Goal: Task Accomplishment & Management: Use online tool/utility

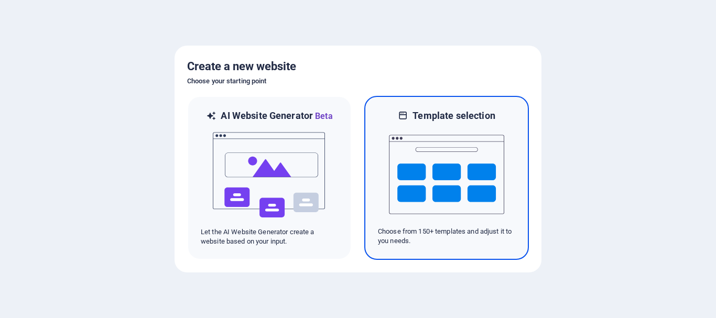
click at [437, 193] on img at bounding box center [446, 174] width 115 height 105
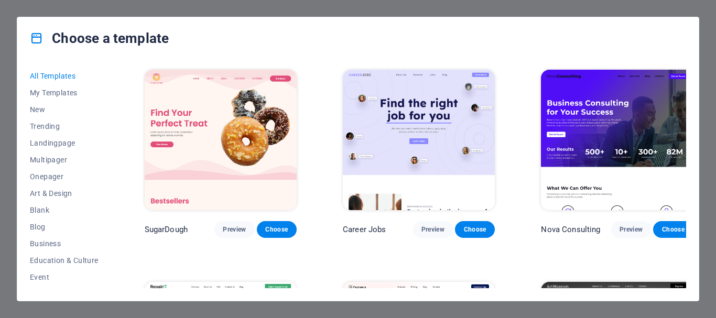
scroll to position [210, 0]
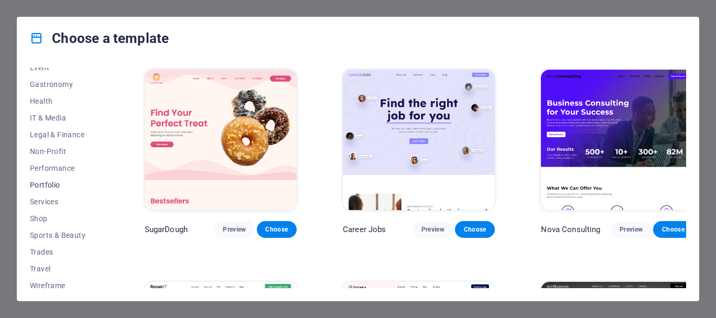
click at [49, 186] on span "Portfolio" at bounding box center [64, 185] width 69 height 8
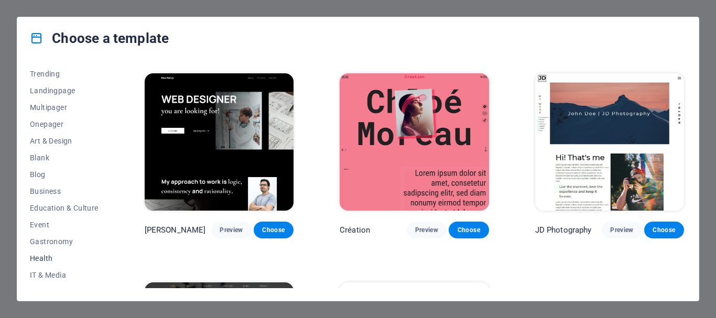
scroll to position [105, 0]
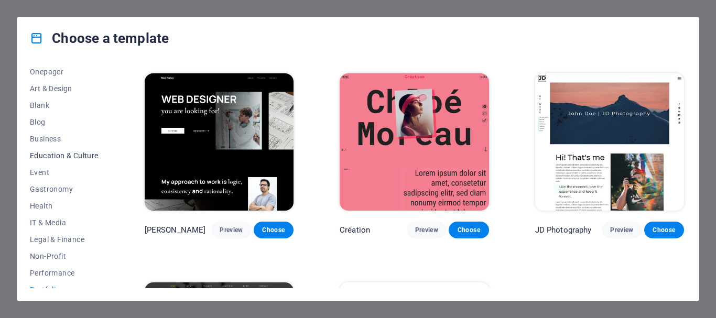
click at [64, 153] on span "Education & Culture" at bounding box center [64, 156] width 69 height 8
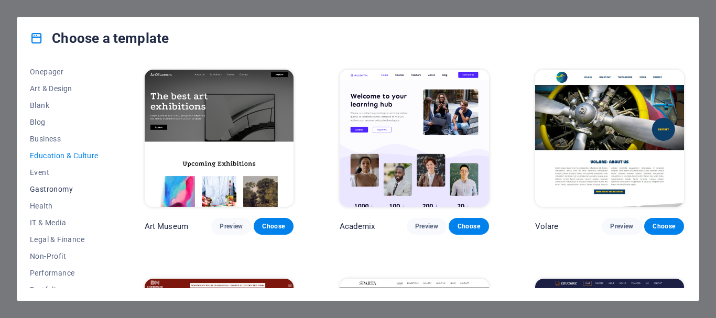
scroll to position [157, 0]
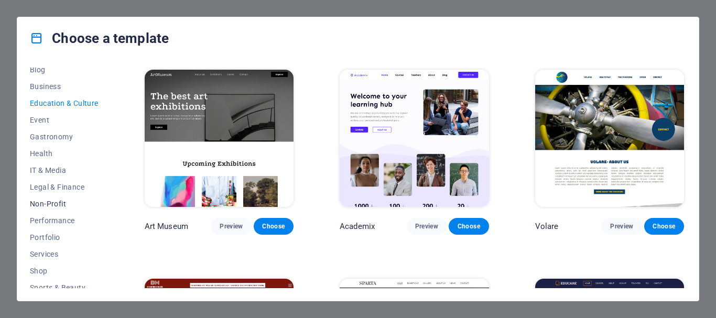
click at [64, 202] on span "Non-Profit" at bounding box center [64, 204] width 69 height 8
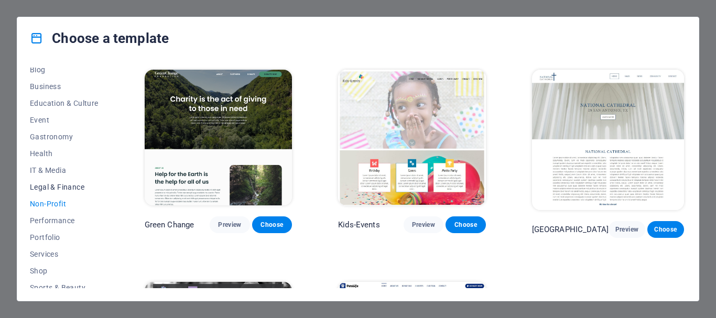
click at [69, 183] on span "Legal & Finance" at bounding box center [64, 187] width 69 height 8
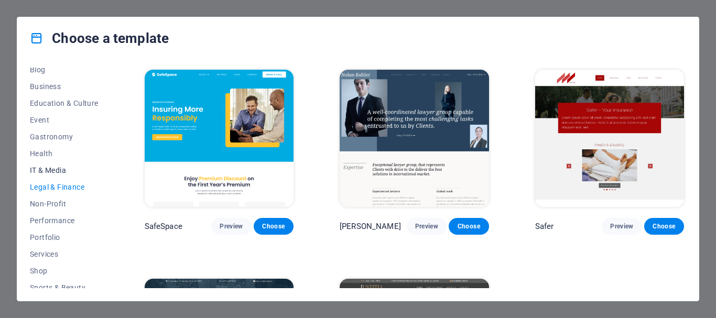
click at [52, 172] on span "IT & Media" at bounding box center [64, 170] width 69 height 8
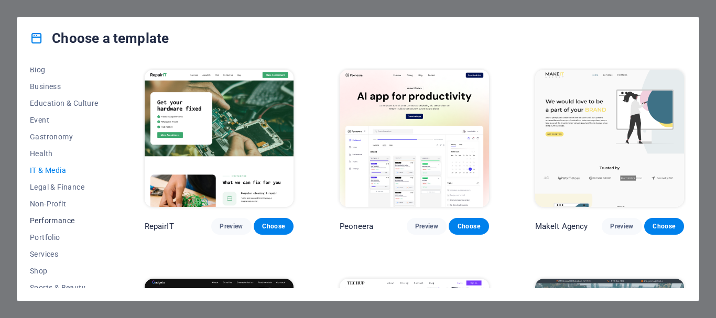
scroll to position [210, 0]
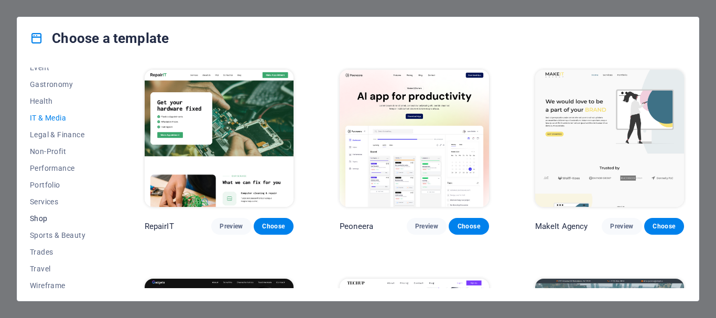
click at [45, 214] on span "Shop" at bounding box center [64, 218] width 69 height 8
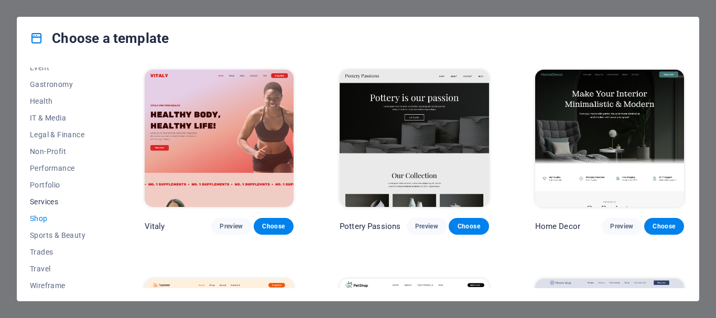
click at [46, 199] on span "Services" at bounding box center [64, 202] width 69 height 8
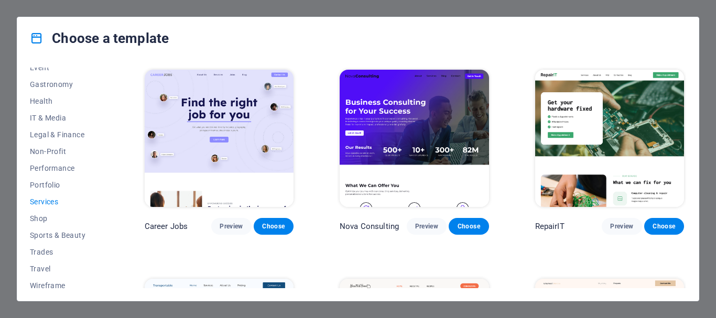
scroll to position [215, 0]
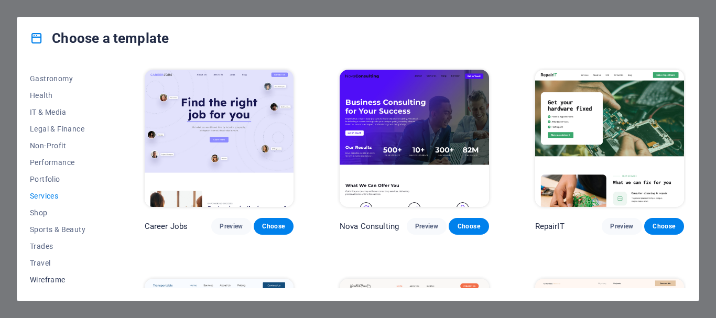
click at [49, 278] on span "Wireframe" at bounding box center [64, 280] width 69 height 8
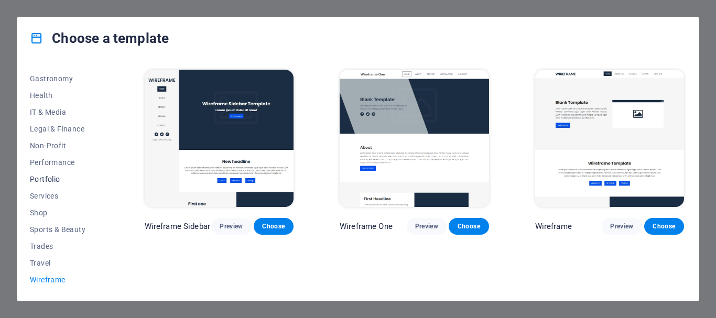
click at [51, 180] on span "Portfolio" at bounding box center [64, 179] width 69 height 8
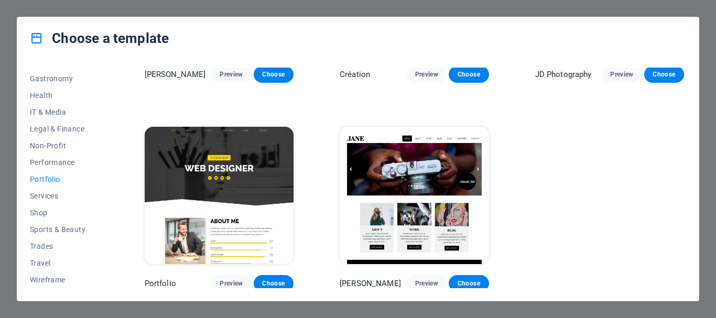
scroll to position [51, 0]
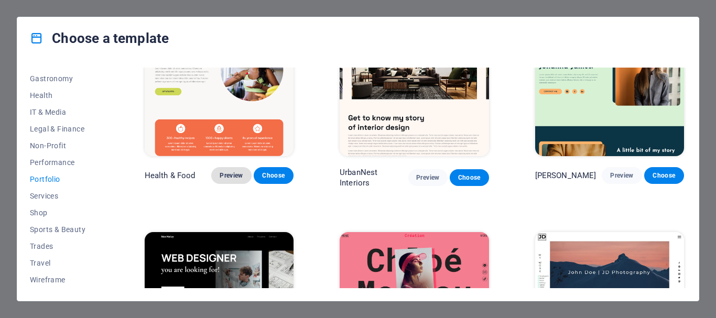
click at [230, 173] on span "Preview" at bounding box center [231, 175] width 23 height 8
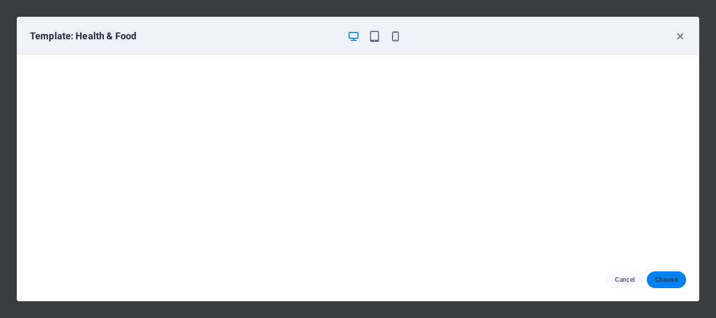
click at [668, 277] on span "Choose" at bounding box center [666, 280] width 23 height 8
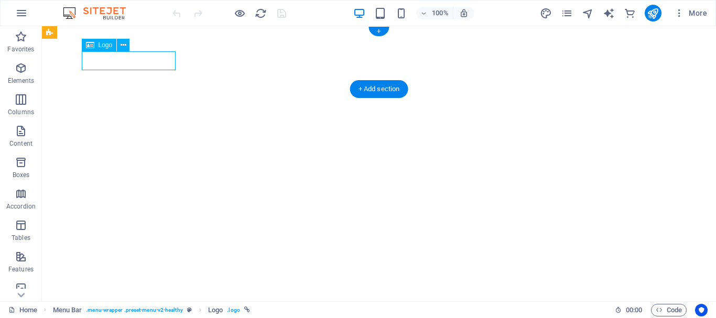
select select "px"
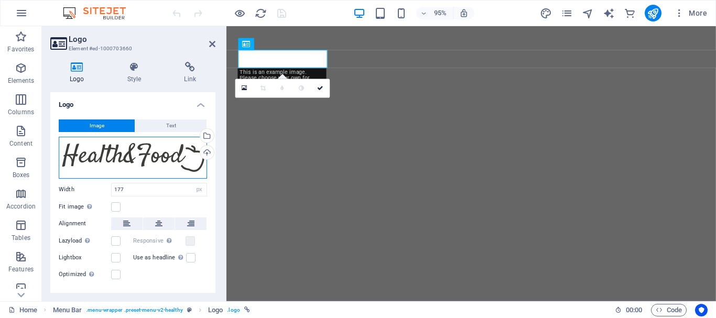
click at [159, 156] on div "Drag files here, click to choose files or select files from Files or our free s…" at bounding box center [133, 158] width 148 height 42
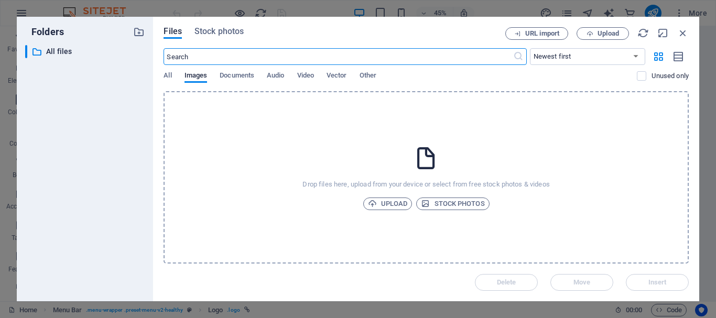
click at [266, 58] on input "text" at bounding box center [338, 56] width 349 height 17
type input "A"
type input "Mohd Arif Ansari"
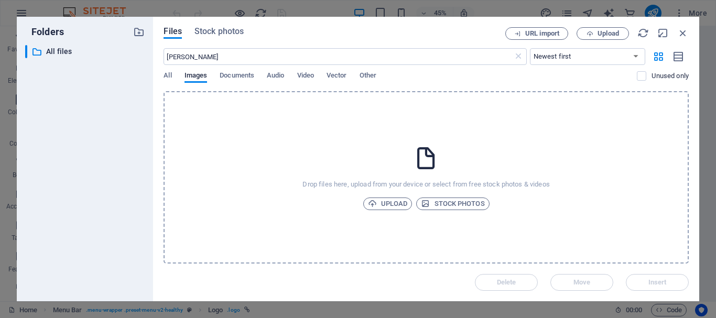
click at [453, 196] on div "Drop files here, upload from your device or select from free stock photos & vid…" at bounding box center [426, 177] width 525 height 172
click at [342, 73] on span "Vector" at bounding box center [337, 76] width 20 height 15
click at [683, 30] on icon "button" at bounding box center [683, 33] width 12 height 12
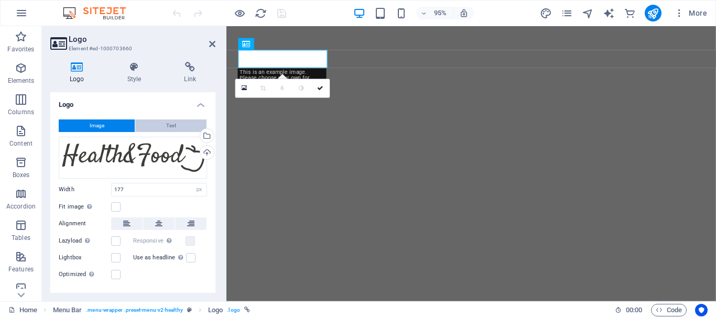
click at [168, 123] on span "Text" at bounding box center [171, 126] width 10 height 13
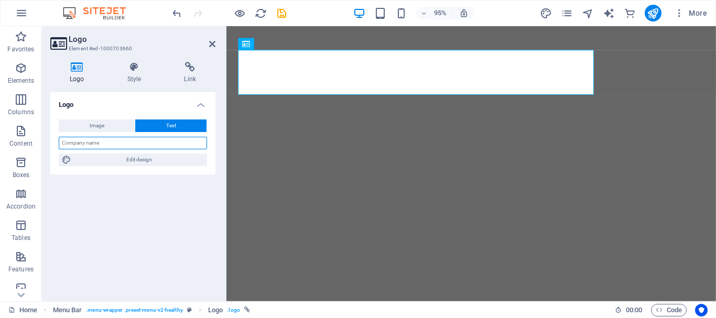
click at [157, 145] on input "text" at bounding box center [133, 143] width 148 height 13
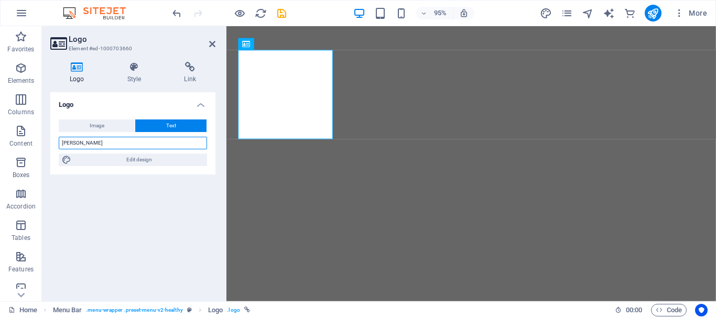
type input "[PERSON_NAME]"
click at [155, 202] on div "Logo Image Text Drag files here, click to choose files or select files from Fil…" at bounding box center [132, 192] width 165 height 201
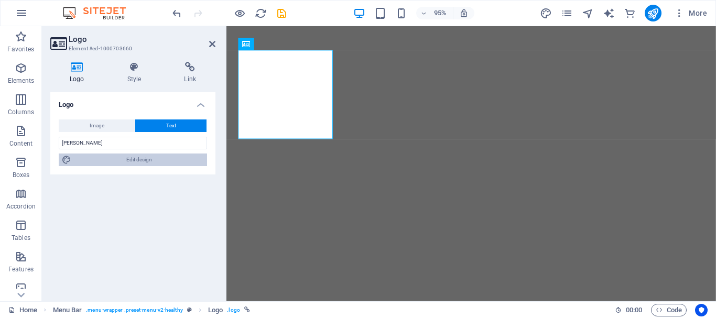
click at [141, 160] on span "Edit design" at bounding box center [139, 160] width 130 height 13
select select "px"
select select "600"
select select "px"
select select "rem"
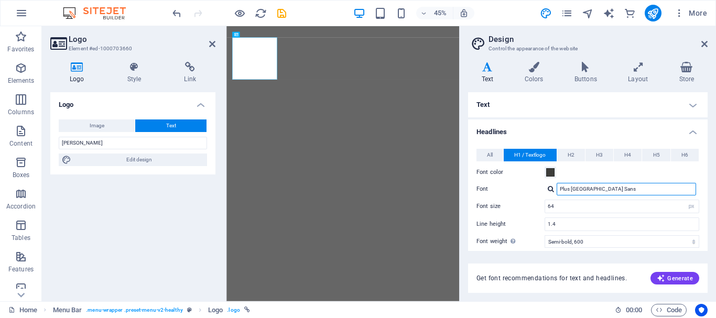
click at [653, 186] on input "Plus Jakarta Sans" at bounding box center [626, 189] width 139 height 13
click at [548, 188] on div at bounding box center [551, 189] width 6 height 7
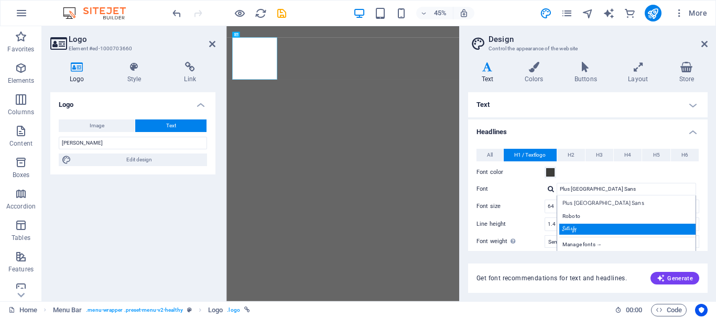
click at [595, 232] on div "Satisfy" at bounding box center [628, 229] width 138 height 11
type input "Satisfy"
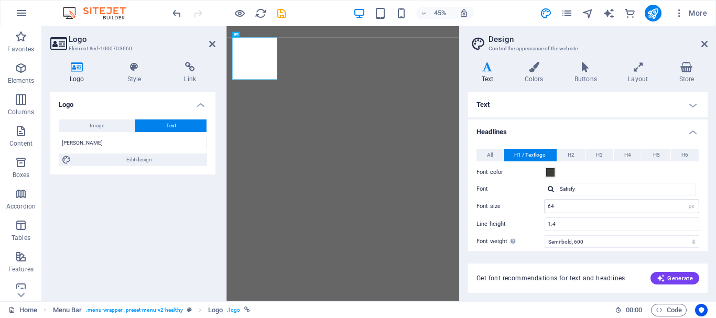
scroll to position [52, 0]
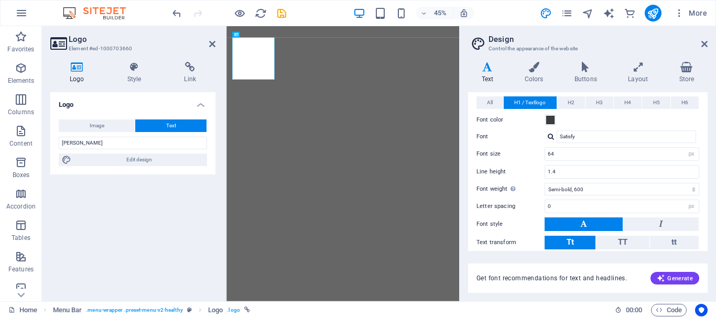
click at [552, 139] on div at bounding box center [551, 136] width 6 height 7
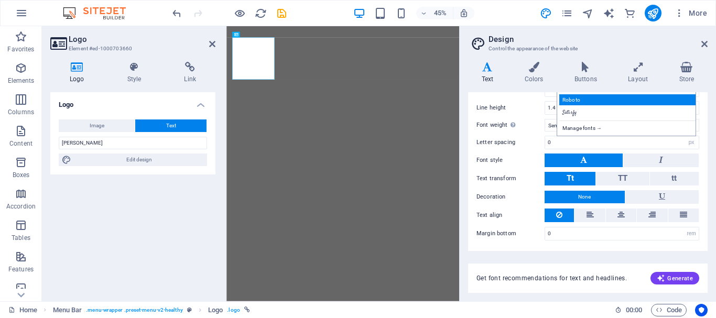
scroll to position [64, 0]
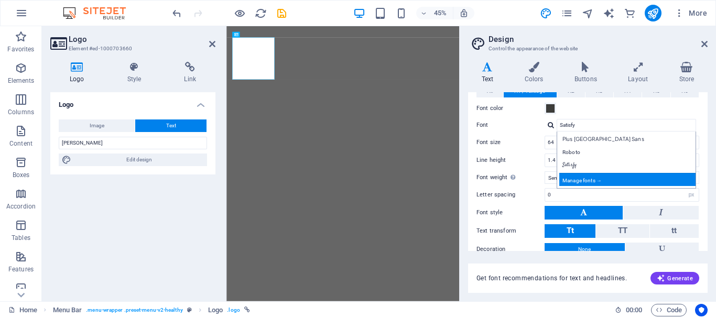
click at [608, 185] on div "Manage fonts →" at bounding box center [628, 179] width 138 height 13
select select "popularity"
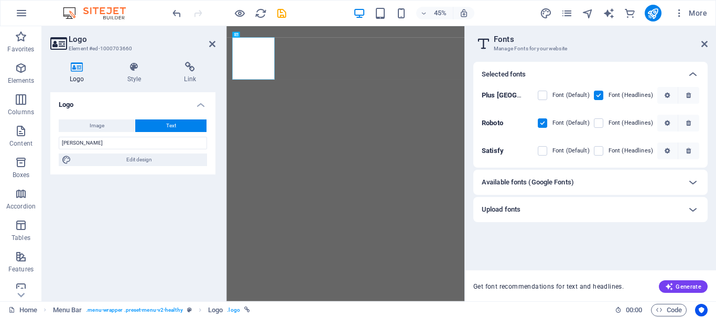
click at [653, 223] on div "Selected fonts Plus Jakarta Sans Font (Default) Font (Headlines) Roboto Font (D…" at bounding box center [590, 162] width 234 height 200
click at [709, 39] on aside "Fonts Manage Fonts for your website Selected fonts Plus Jakarta Sans Font (Defa…" at bounding box center [591, 163] width 252 height 275
click at [705, 45] on icon at bounding box center [705, 44] width 6 height 8
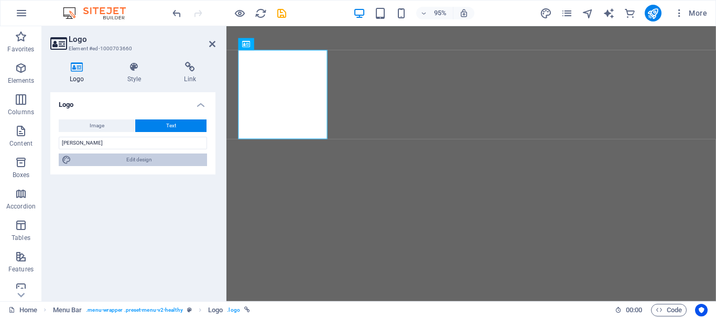
click at [137, 158] on span "Edit design" at bounding box center [139, 160] width 130 height 13
select select "px"
select select "600"
select select "px"
select select "rem"
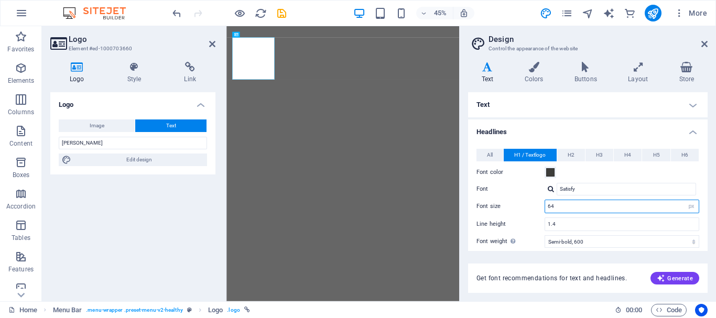
click at [551, 208] on input "64" at bounding box center [622, 206] width 154 height 13
click at [634, 206] on input "64" at bounding box center [622, 206] width 154 height 13
drag, startPoint x: 634, startPoint y: 206, endPoint x: 490, endPoint y: 213, distance: 143.8
click at [490, 213] on div "Font size 64 rem px em %" at bounding box center [588, 207] width 223 height 14
click at [523, 214] on div "All H1 / Textlogo H2 H3 H4 H5 H6 Font color Font Plus Jakarta Sans Line height …" at bounding box center [588, 252] width 244 height 229
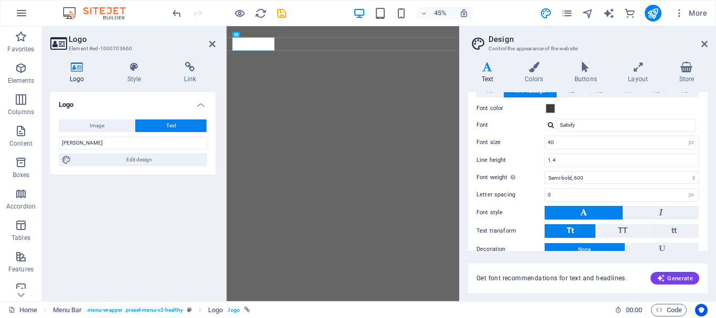
scroll to position [0, 0]
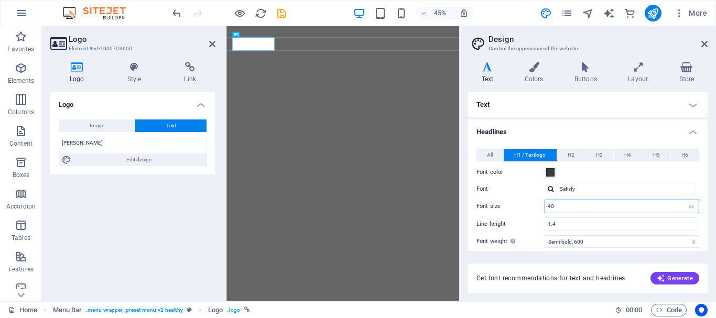
click at [565, 208] on input "40" at bounding box center [622, 206] width 154 height 13
drag, startPoint x: 565, startPoint y: 208, endPoint x: 526, endPoint y: 211, distance: 39.4
click at [526, 211] on div "Font size 40 rem px em %" at bounding box center [588, 207] width 223 height 14
type input "55"
click at [527, 209] on label "Font size" at bounding box center [511, 206] width 68 height 6
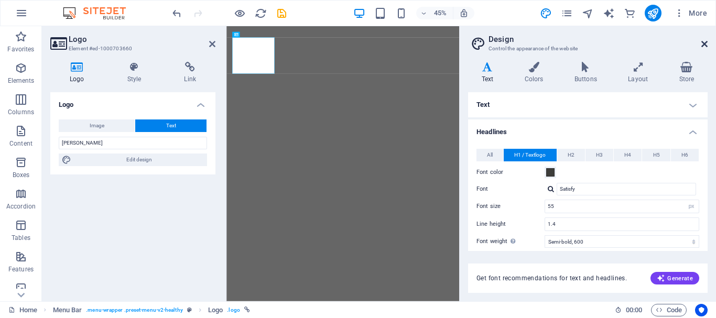
click at [707, 43] on icon at bounding box center [705, 44] width 6 height 8
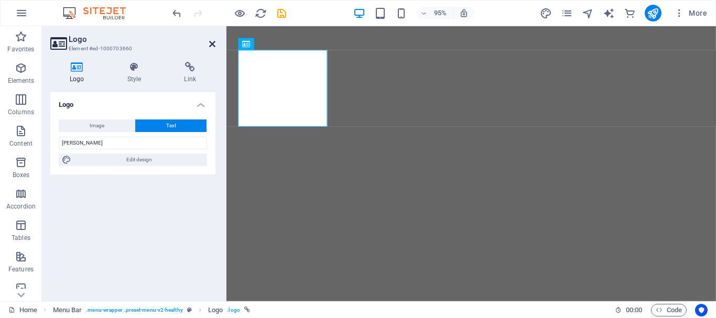
drag, startPoint x: 213, startPoint y: 38, endPoint x: 211, endPoint y: 44, distance: 6.6
click at [212, 38] on h2 "Logo" at bounding box center [142, 39] width 147 height 9
click at [211, 44] on icon at bounding box center [212, 44] width 6 height 8
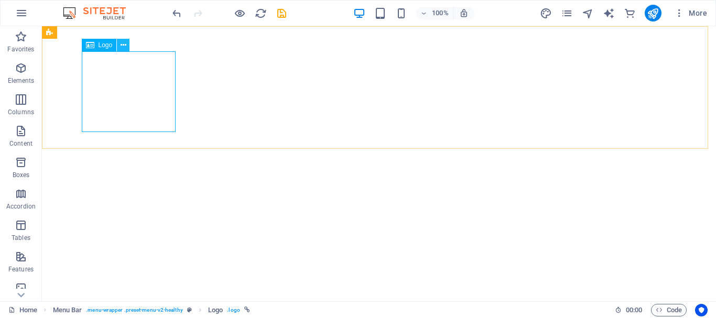
click at [127, 43] on button at bounding box center [123, 45] width 13 height 13
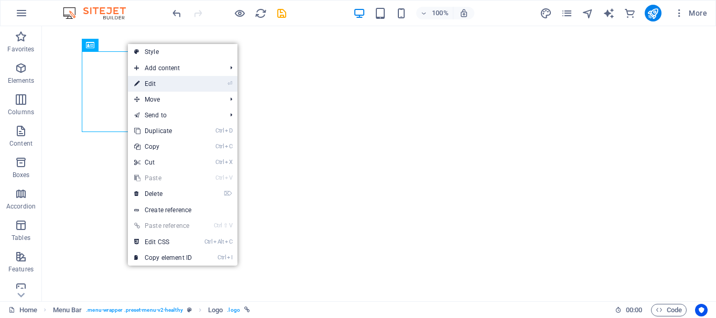
click at [210, 82] on li "⏎ Edit" at bounding box center [183, 84] width 110 height 16
click at [229, 84] on icon "⏎" at bounding box center [230, 83] width 5 height 7
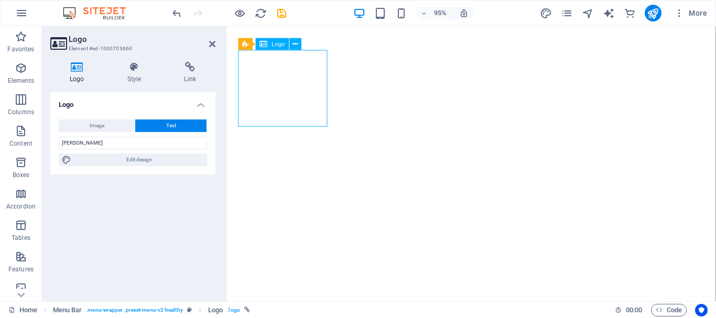
drag, startPoint x: 263, startPoint y: 45, endPoint x: 275, endPoint y: 41, distance: 12.0
click at [275, 41] on div "Logo" at bounding box center [272, 44] width 33 height 12
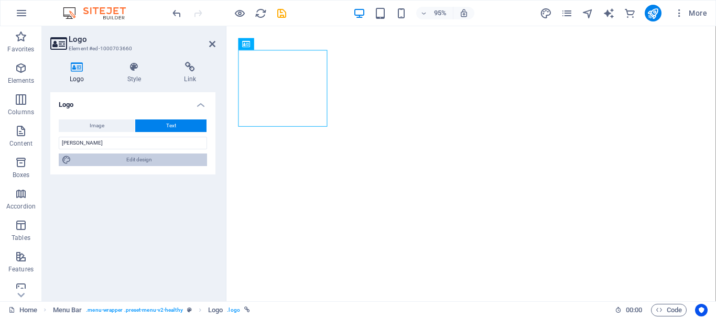
click at [141, 163] on span "Edit design" at bounding box center [139, 160] width 130 height 13
select select "px"
select select "600"
select select "px"
select select "rem"
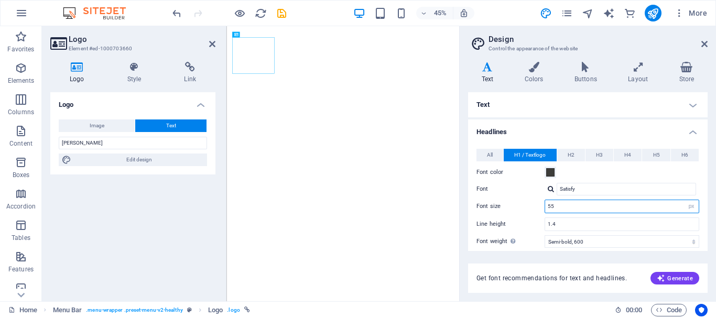
click at [569, 203] on input "55" at bounding box center [622, 206] width 154 height 13
drag, startPoint x: 569, startPoint y: 203, endPoint x: 546, endPoint y: 210, distance: 24.6
click at [546, 210] on input "55" at bounding box center [622, 206] width 154 height 13
drag, startPoint x: 564, startPoint y: 208, endPoint x: 510, endPoint y: 226, distance: 56.9
click at [510, 226] on div "All H1 / Textlogo H2 H3 H4 H5 H6 Font color Font Plus Jakarta Sans Line height …" at bounding box center [588, 252] width 244 height 229
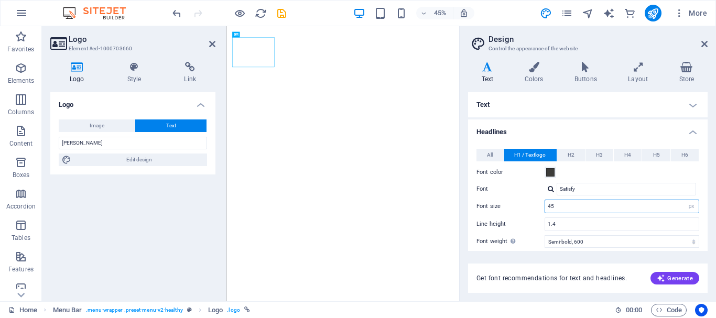
drag, startPoint x: 573, startPoint y: 201, endPoint x: 528, endPoint y: 214, distance: 46.6
click at [528, 214] on div "All H1 / Textlogo H2 H3 H4 H5 H6 Font color Font Plus Jakarta Sans Line height …" at bounding box center [588, 252] width 244 height 229
type input "40"
click at [705, 43] on icon at bounding box center [705, 44] width 6 height 8
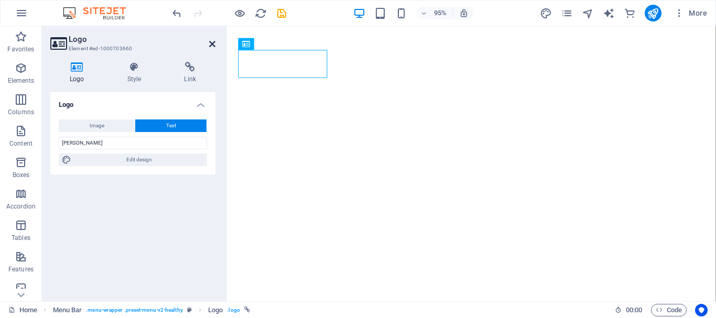
click at [213, 44] on icon at bounding box center [212, 44] width 6 height 8
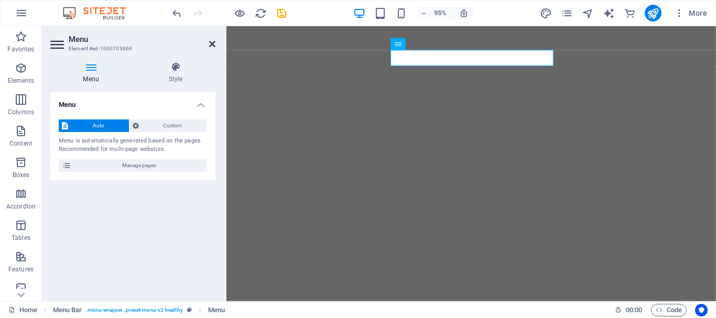
click at [214, 43] on icon at bounding box center [212, 44] width 6 height 8
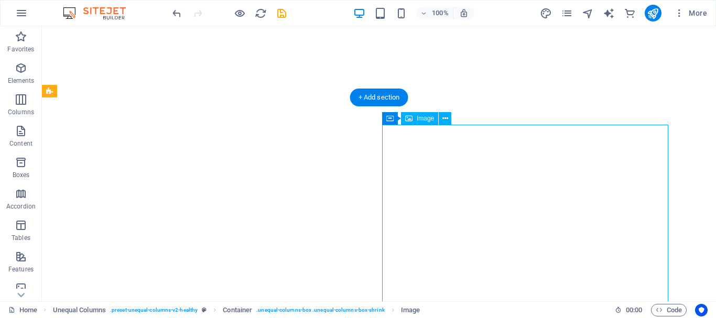
select select "%"
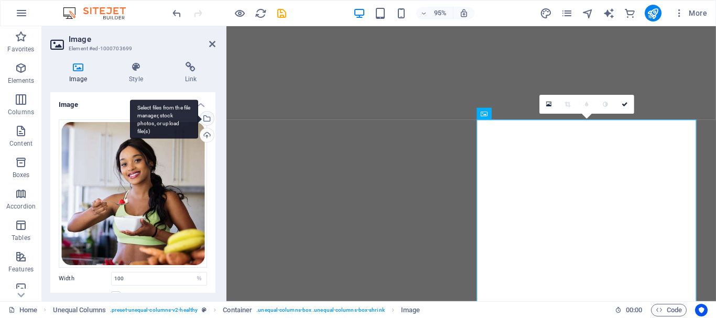
click at [206, 118] on div "Select files from the file manager, stock photos, or upload file(s)" at bounding box center [206, 120] width 16 height 16
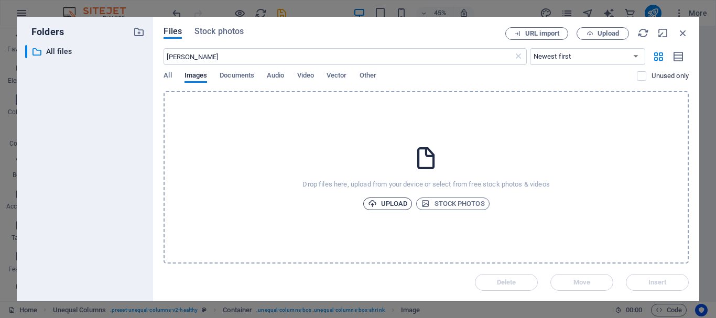
click at [384, 203] on span "Upload" at bounding box center [388, 204] width 40 height 13
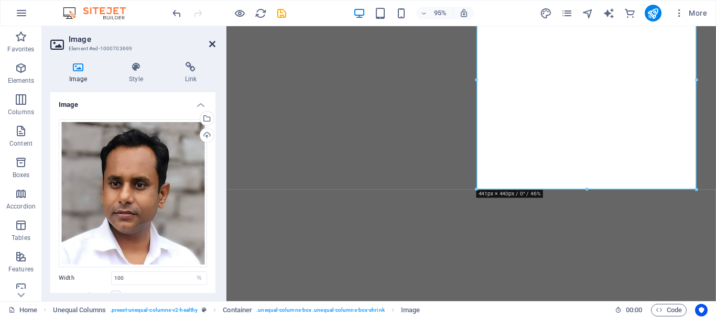
click at [211, 47] on icon at bounding box center [212, 44] width 6 height 8
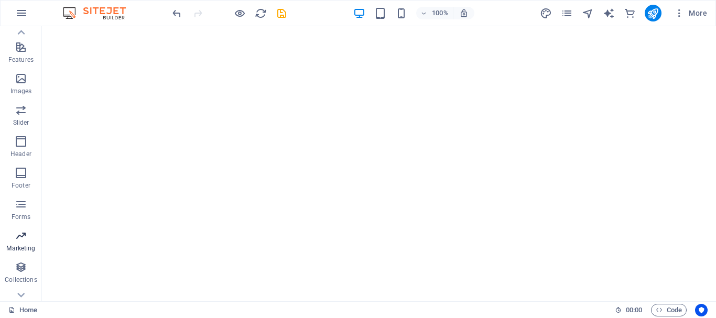
scroll to position [228, 0]
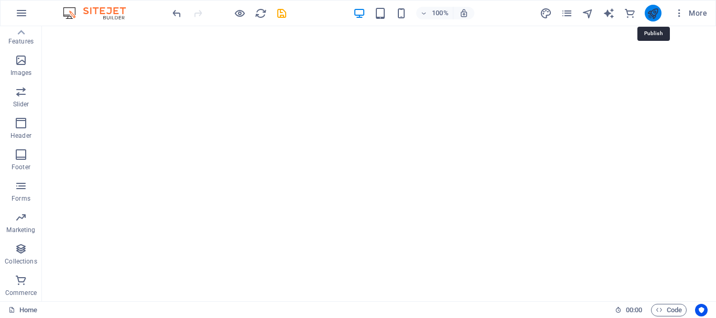
click at [658, 11] on icon "publish" at bounding box center [653, 13] width 12 height 12
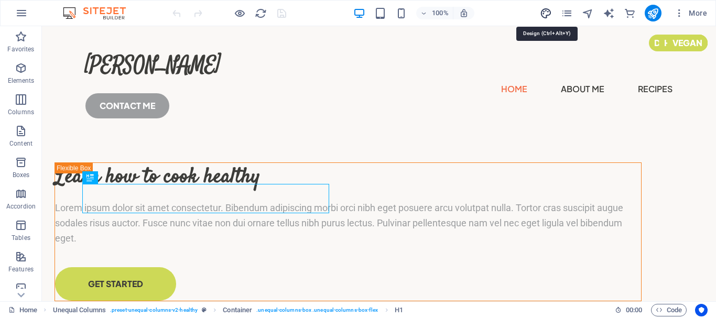
click at [548, 15] on icon "design" at bounding box center [546, 13] width 12 height 12
select select "px"
select select "400"
select select "px"
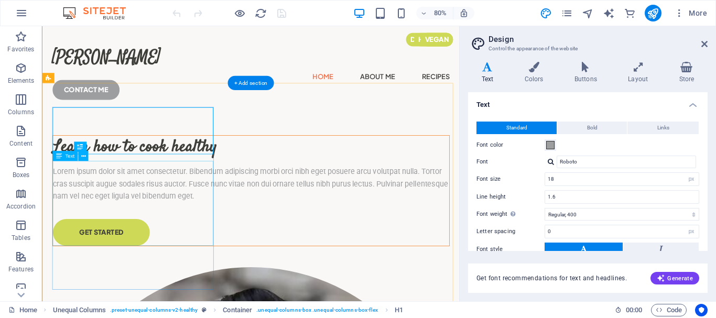
click at [125, 246] on div "Lorem ipsum dolor sit amet consectetur. Bibendum adipiscing morbi orci nibh ege…" at bounding box center [302, 223] width 495 height 45
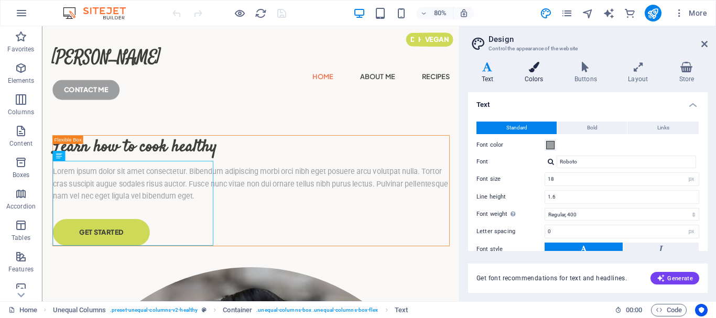
click at [535, 72] on h4 "Colors" at bounding box center [536, 73] width 50 height 22
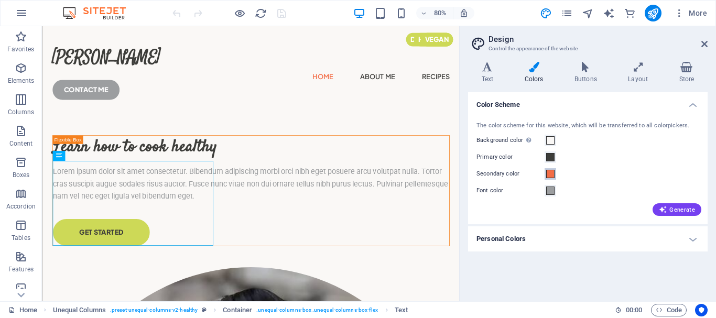
click at [549, 176] on span at bounding box center [550, 174] width 8 height 8
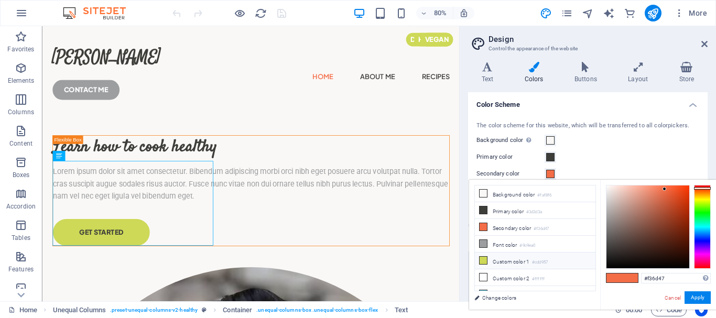
click at [485, 260] on icon at bounding box center [483, 260] width 7 height 7
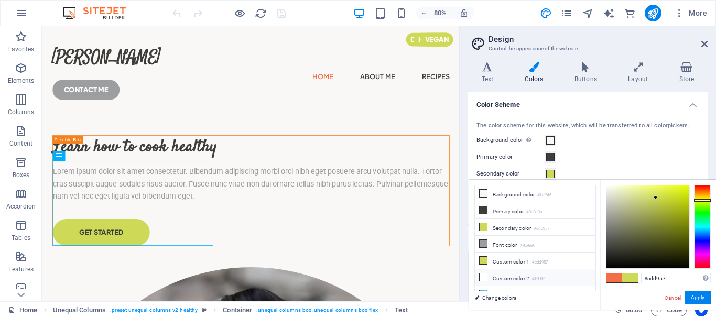
scroll to position [25, 0]
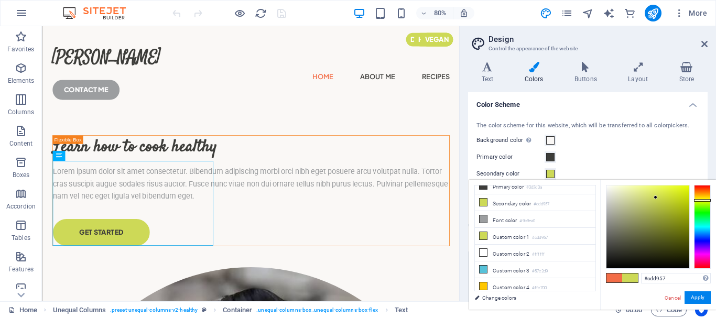
click at [701, 208] on div at bounding box center [702, 227] width 17 height 84
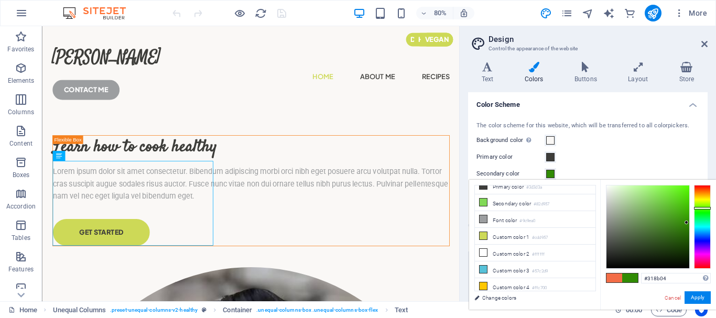
click at [687, 223] on div at bounding box center [648, 227] width 83 height 83
click at [688, 217] on div at bounding box center [648, 227] width 83 height 83
click at [688, 207] on div at bounding box center [648, 227] width 83 height 83
type input "#40bb02"
click at [699, 295] on button "Apply" at bounding box center [698, 298] width 26 height 13
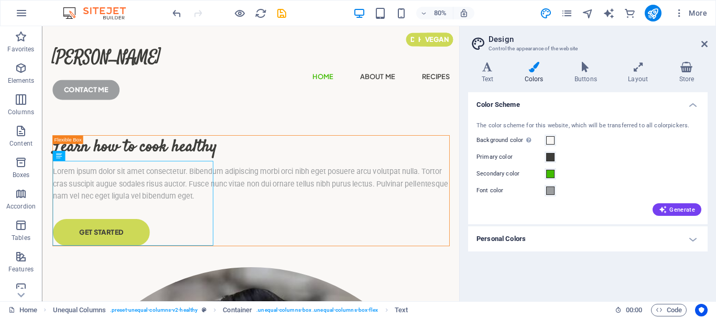
click at [698, 237] on h4 "Personal Colors" at bounding box center [588, 238] width 240 height 25
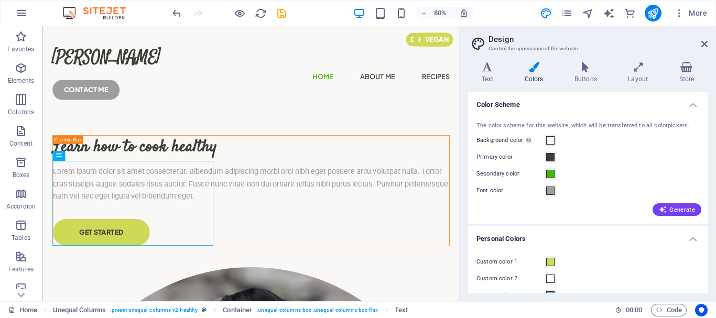
scroll to position [53, 0]
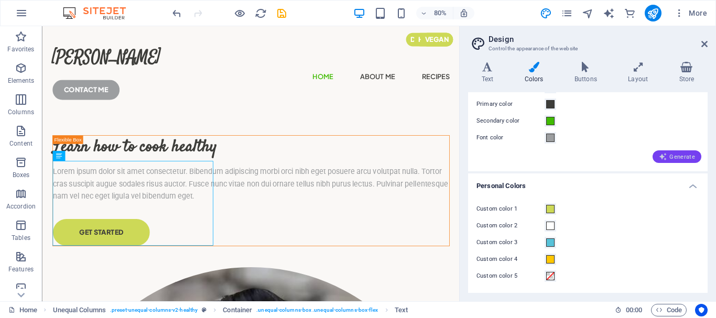
click at [673, 157] on span "Generate" at bounding box center [677, 157] width 36 height 8
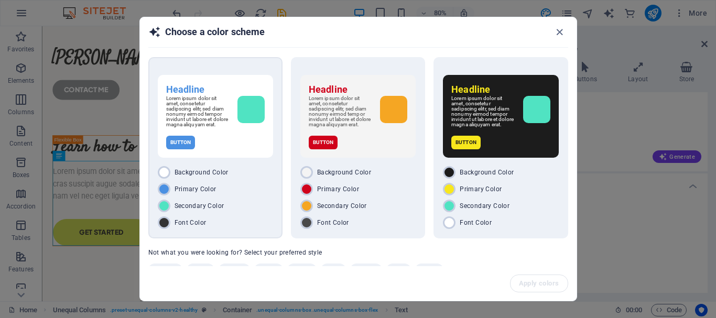
click at [217, 166] on div "Headline Lorem ipsum dolor sit amet, consetetur sadipscing elitr, sed diam nonu…" at bounding box center [215, 147] width 134 height 181
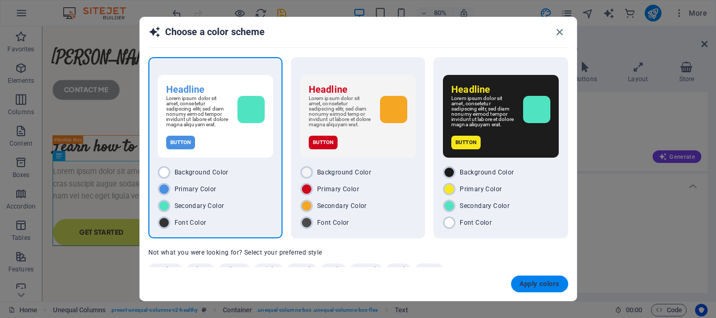
click at [525, 287] on span "Apply colors" at bounding box center [540, 284] width 40 height 8
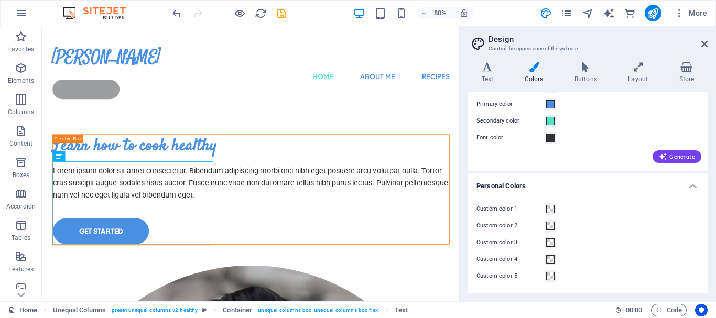
scroll to position [0, 0]
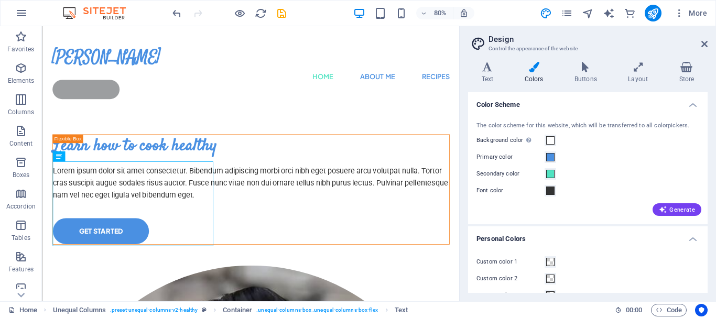
click at [532, 74] on h4 "Colors" at bounding box center [536, 73] width 50 height 22
click at [554, 157] on span at bounding box center [550, 157] width 8 height 8
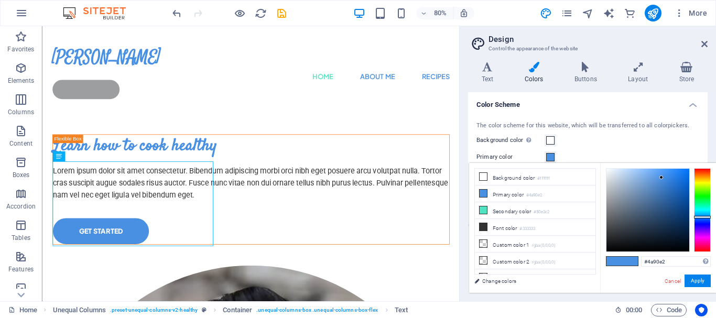
scroll to position [41, 0]
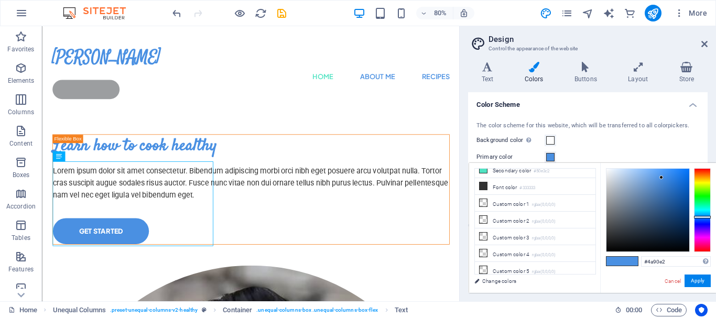
click at [700, 41] on h2 "Design" at bounding box center [598, 39] width 219 height 9
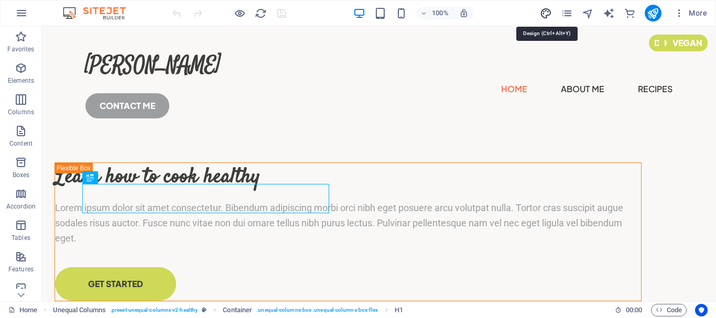
click at [544, 17] on icon "design" at bounding box center [546, 13] width 12 height 12
select select "px"
select select "400"
select select "px"
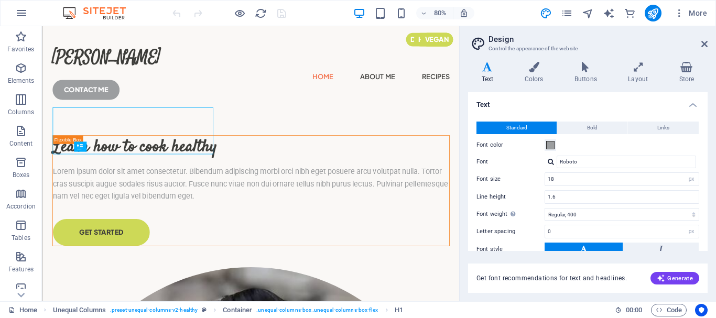
scroll to position [52, 0]
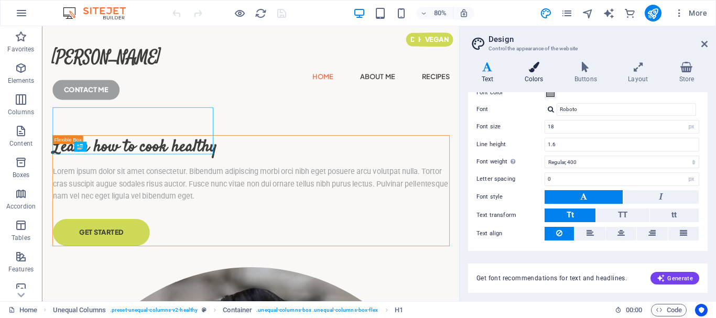
click at [529, 73] on h4 "Colors" at bounding box center [536, 73] width 50 height 22
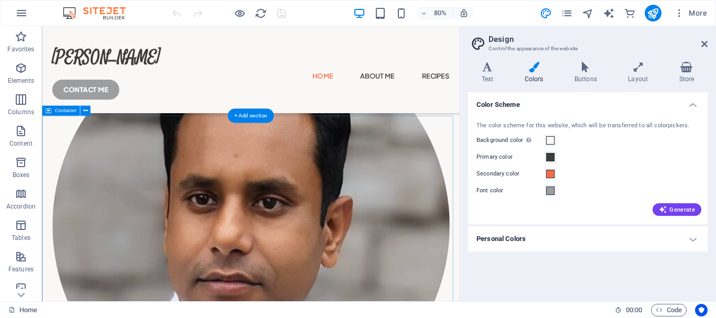
scroll to position [315, 0]
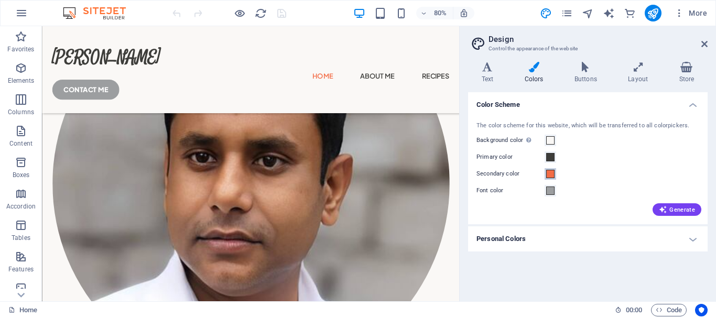
click at [551, 175] on span at bounding box center [550, 174] width 8 height 8
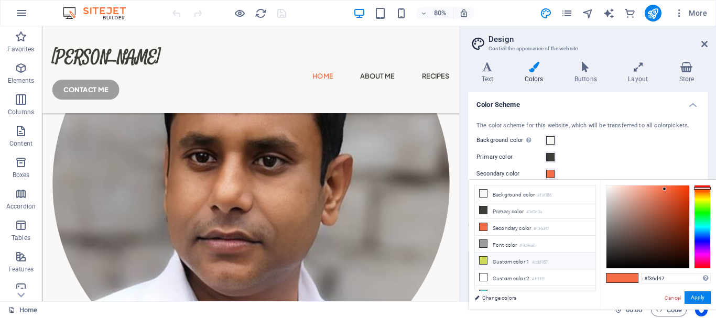
scroll to position [25, 0]
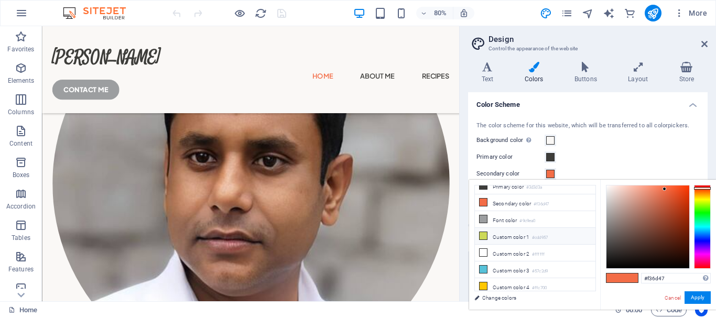
click at [512, 233] on li "Custom color 1 #cdd957" at bounding box center [535, 236] width 121 height 17
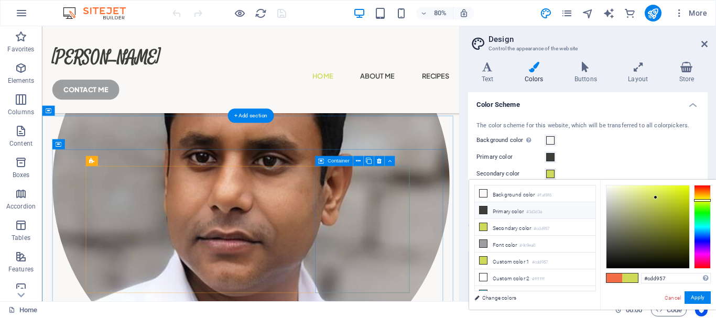
scroll to position [262, 0]
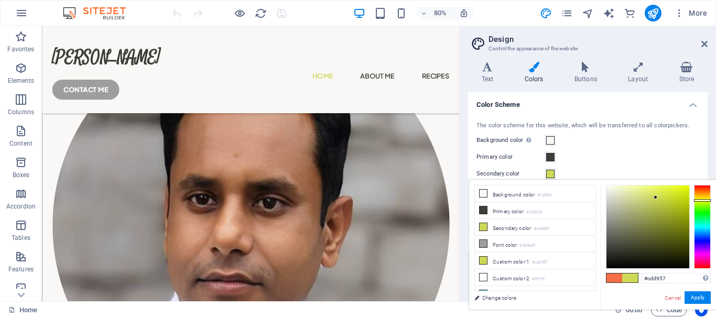
click at [553, 169] on button "Secondary color" at bounding box center [551, 174] width 12 height 12
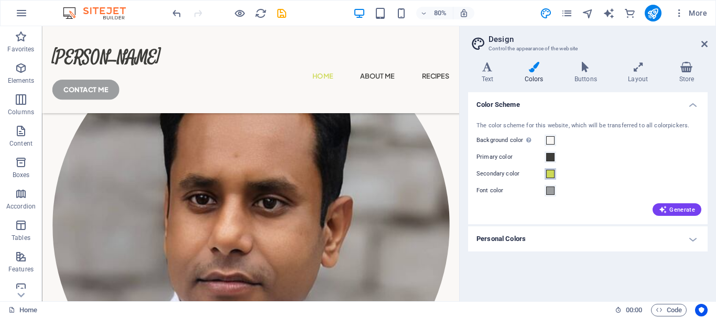
click at [553, 177] on span at bounding box center [550, 174] width 8 height 8
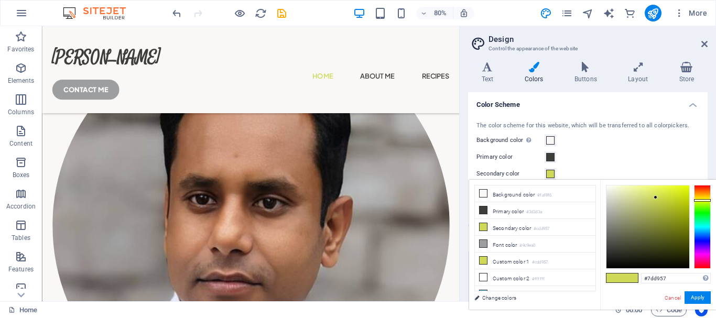
click at [700, 209] on div at bounding box center [702, 227] width 17 height 84
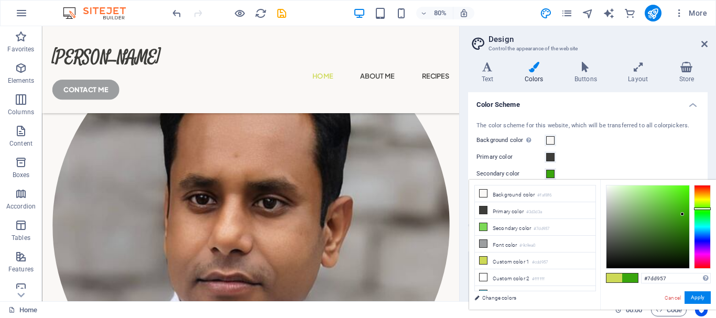
click at [683, 214] on div at bounding box center [648, 227] width 83 height 83
click at [687, 204] on div at bounding box center [648, 227] width 83 height 83
click at [687, 201] on div at bounding box center [648, 227] width 83 height 83
click at [687, 194] on div at bounding box center [648, 227] width 83 height 83
click at [687, 190] on div at bounding box center [648, 227] width 83 height 83
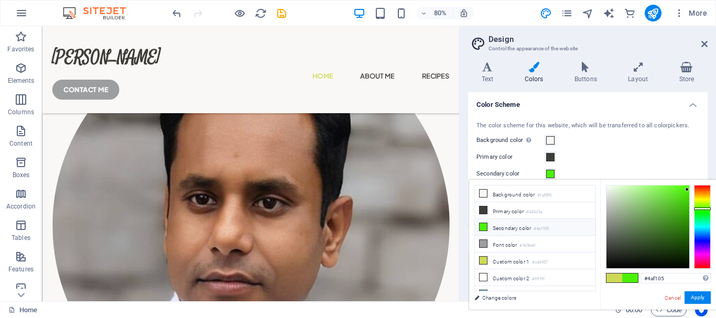
click at [484, 228] on icon at bounding box center [483, 226] width 7 height 7
click at [686, 221] on div at bounding box center [648, 227] width 83 height 83
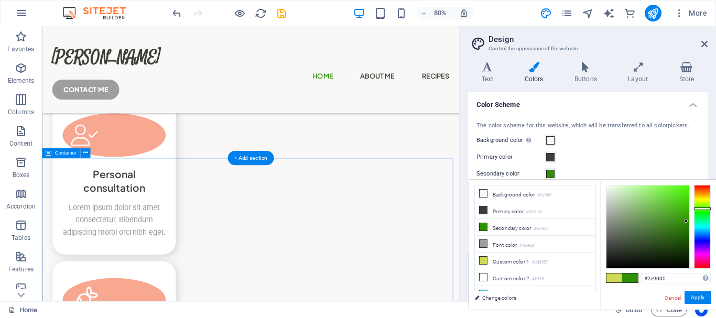
scroll to position [2517, 0]
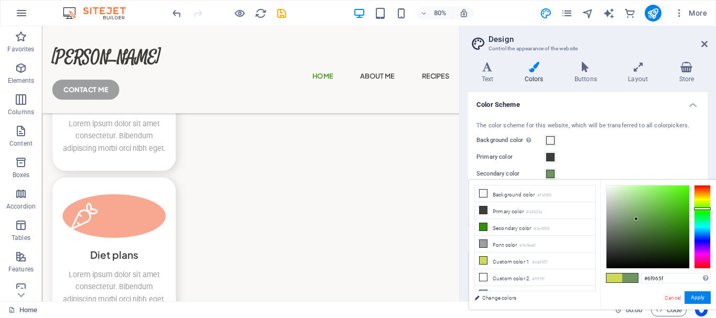
click at [636, 219] on div at bounding box center [648, 227] width 83 height 83
click at [628, 204] on div at bounding box center [648, 227] width 83 height 83
click at [658, 213] on div at bounding box center [648, 227] width 83 height 83
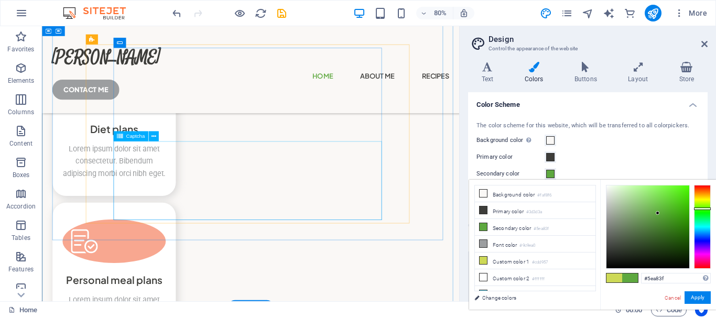
scroll to position [2831, 0]
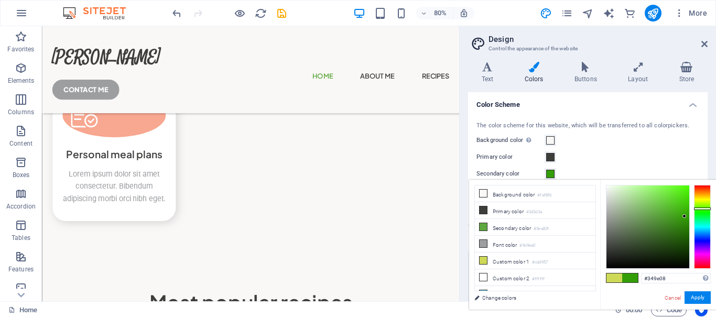
click at [685, 217] on div at bounding box center [648, 227] width 83 height 83
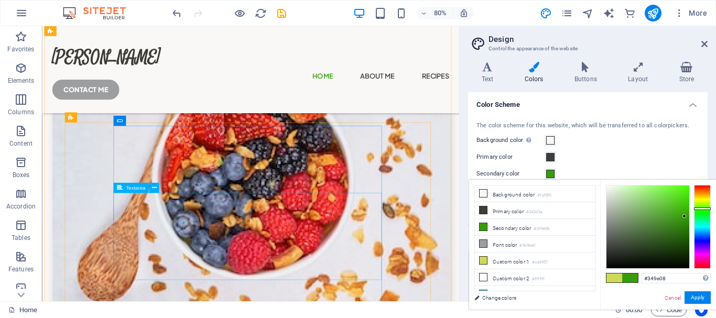
scroll to position [3093, 0]
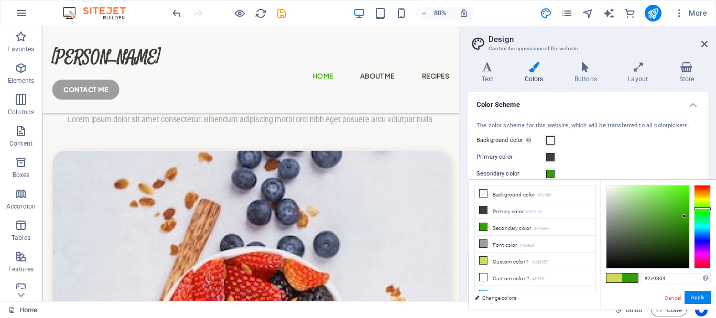
click at [687, 220] on div at bounding box center [648, 227] width 83 height 83
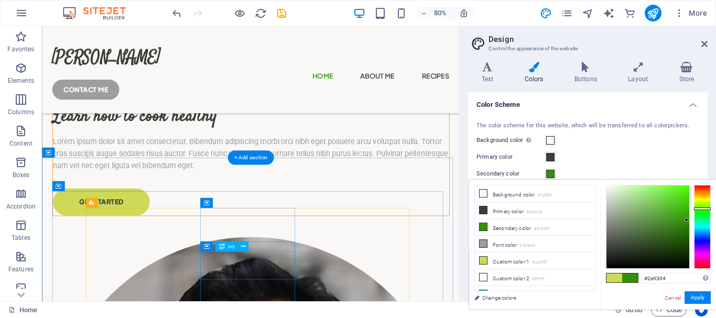
scroll to position [262, 0]
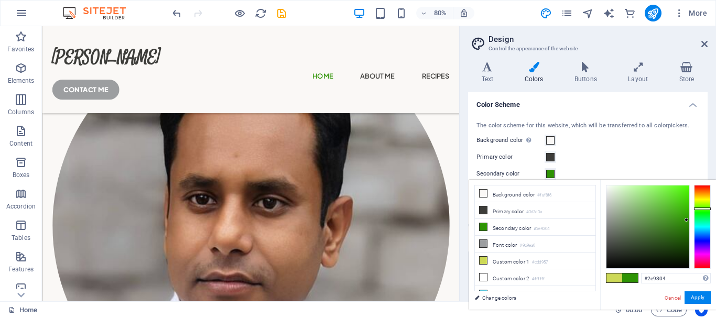
type input "#287e04"
click at [686, 227] on div at bounding box center [648, 227] width 83 height 83
drag, startPoint x: 704, startPoint y: 42, endPoint x: 555, endPoint y: 126, distance: 170.6
click at [704, 42] on icon at bounding box center [705, 44] width 6 height 8
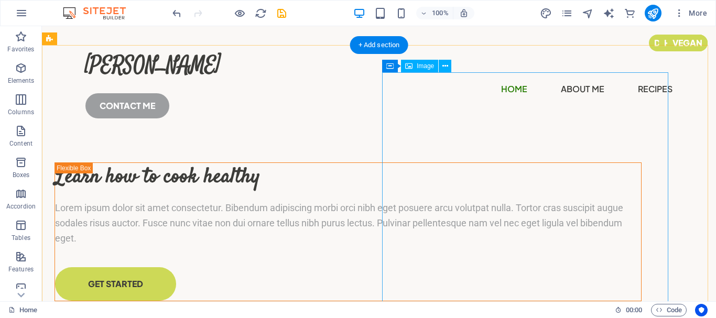
scroll to position [0, 0]
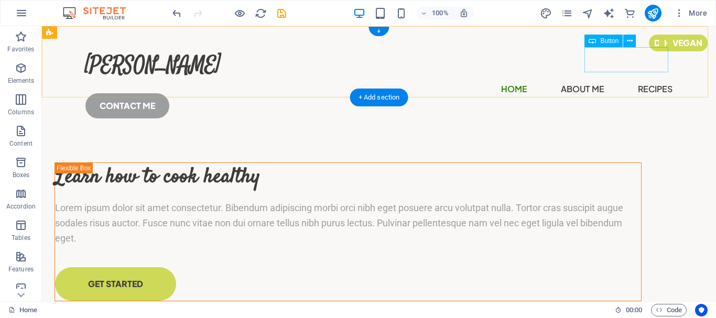
click at [631, 93] on div "CONTACT ME" at bounding box center [378, 105] width 587 height 25
click at [644, 93] on div "CONTACT ME" at bounding box center [378, 105] width 587 height 25
select select "px"
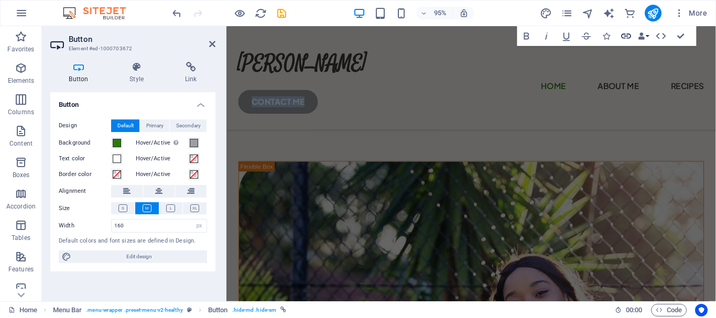
scroll to position [1049, 0]
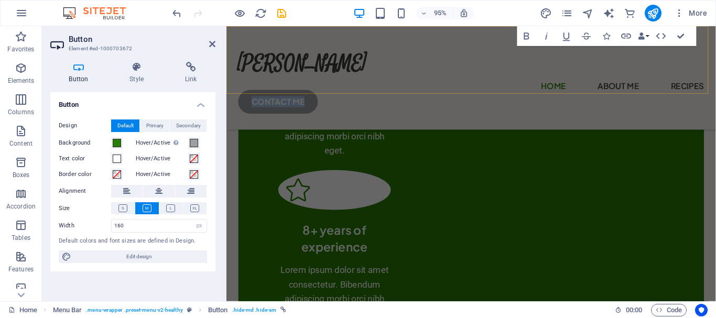
click at [453, 68] on div "[PERSON_NAME] Menu Home About Me Recipes CONTACT ME" at bounding box center [483, 80] width 515 height 109
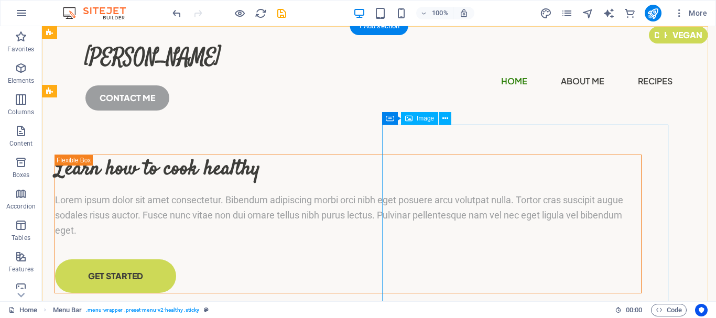
scroll to position [0, 0]
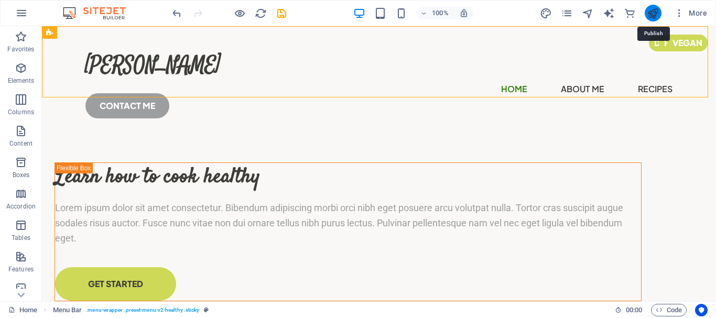
click at [656, 12] on icon "publish" at bounding box center [653, 13] width 12 height 12
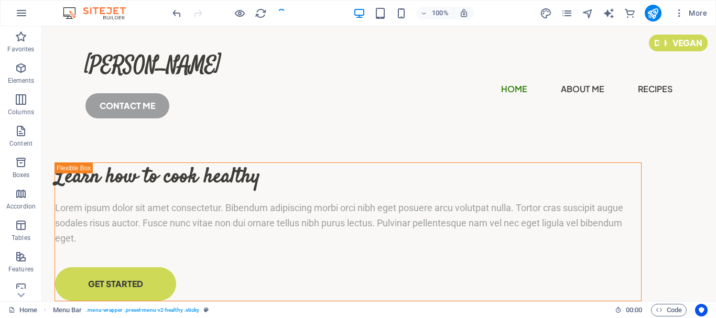
checkbox input "false"
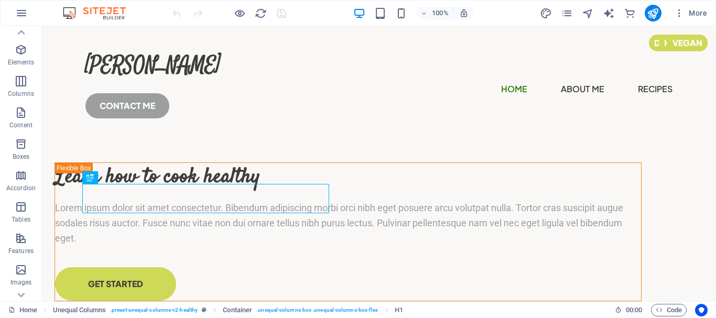
scroll to position [123, 0]
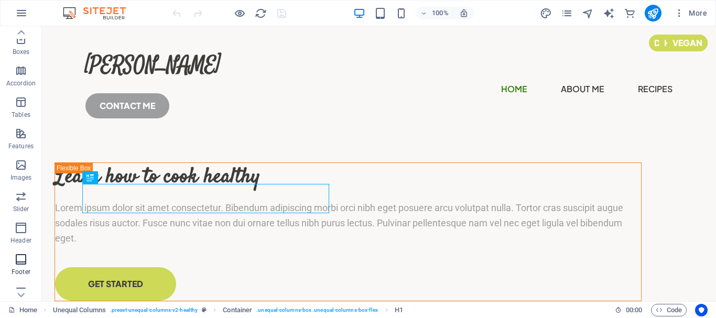
click at [22, 268] on p "Footer" at bounding box center [21, 272] width 19 height 8
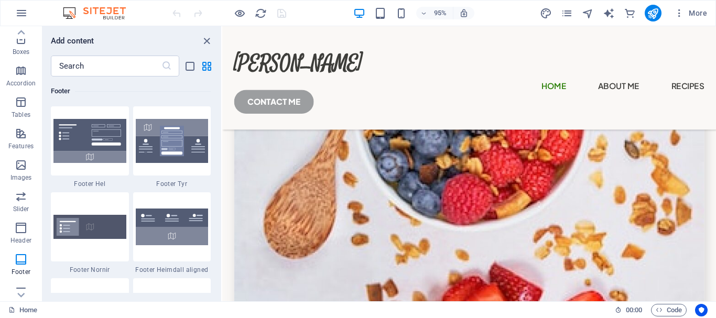
scroll to position [3393, 0]
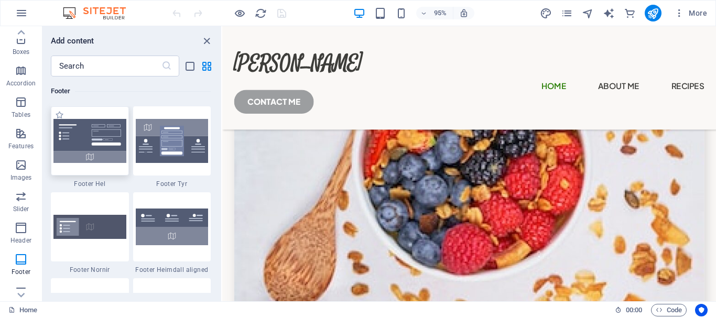
click at [110, 154] on img at bounding box center [89, 141] width 73 height 44
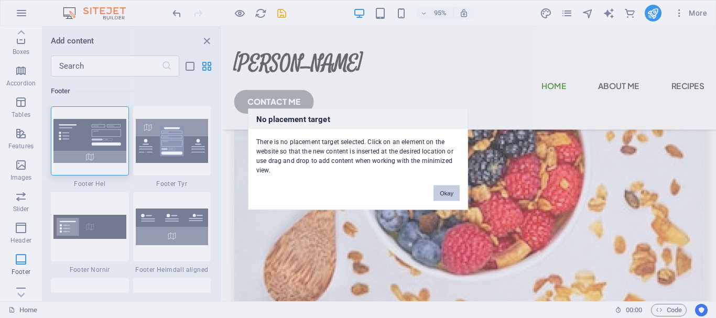
click at [447, 195] on button "Okay" at bounding box center [447, 193] width 26 height 16
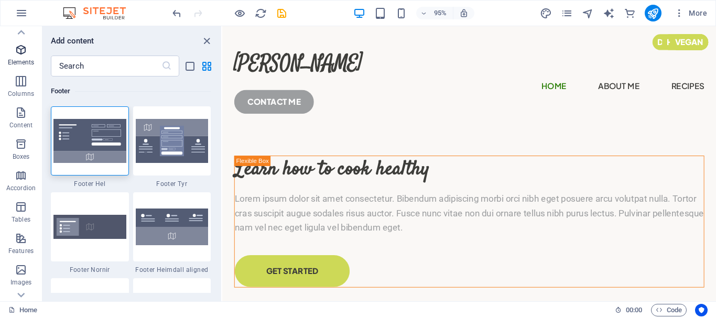
scroll to position [0, 0]
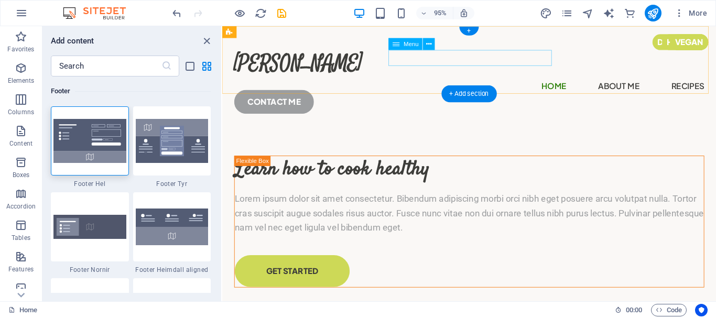
click at [541, 81] on nav "Home About Me Recipes" at bounding box center [482, 89] width 495 height 17
click at [554, 81] on nav "Home About Me Recipes" at bounding box center [482, 89] width 495 height 17
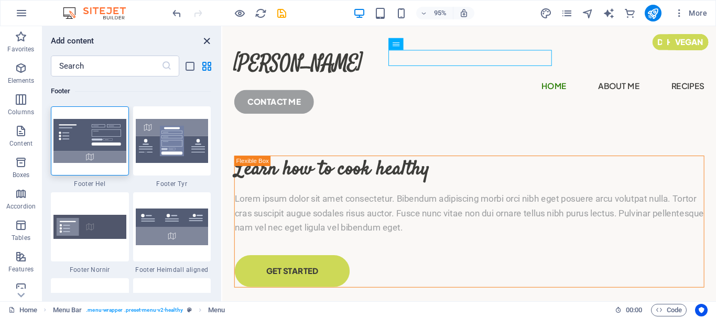
click at [205, 45] on icon "close panel" at bounding box center [207, 41] width 12 height 12
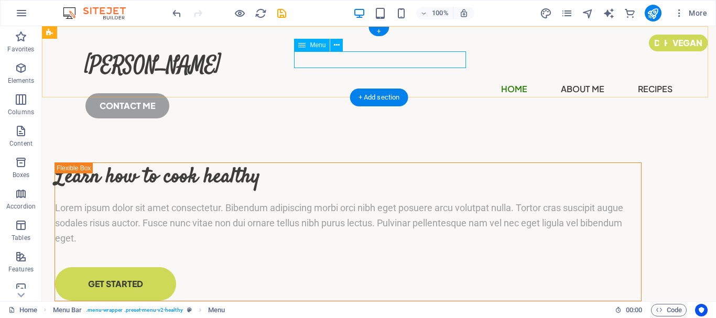
click at [449, 81] on nav "Home About Me Recipes" at bounding box center [378, 89] width 587 height 17
click at [605, 93] on div "CONTACT ME" at bounding box center [378, 105] width 587 height 25
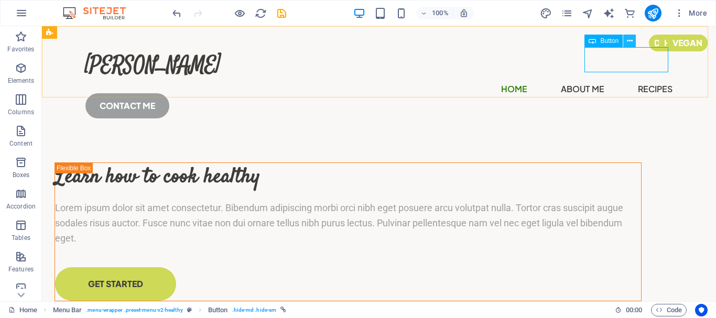
click at [634, 44] on button at bounding box center [629, 41] width 13 height 13
click at [23, 10] on icon "button" at bounding box center [21, 13] width 13 height 13
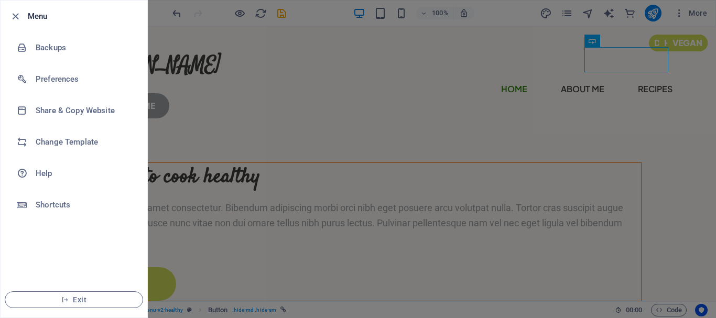
click at [297, 121] on div at bounding box center [358, 159] width 716 height 318
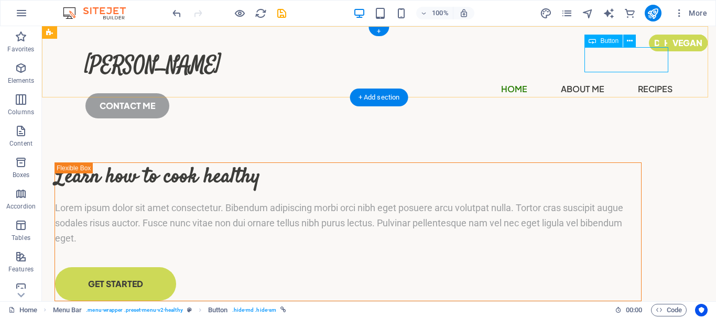
click at [611, 93] on div "CONTACT ME" at bounding box center [378, 105] width 587 height 25
click at [446, 81] on nav "Home About Me Recipes" at bounding box center [378, 89] width 587 height 17
click at [446, 59] on div "[PERSON_NAME] Menu Home About Me Recipes CONTACT ME" at bounding box center [379, 80] width 674 height 109
select select "px"
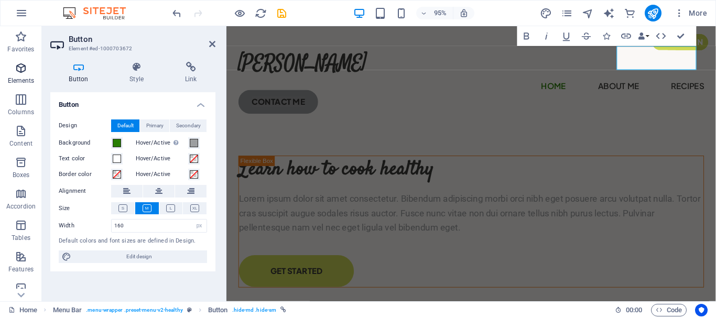
click at [21, 77] on p "Elements" at bounding box center [21, 81] width 27 height 8
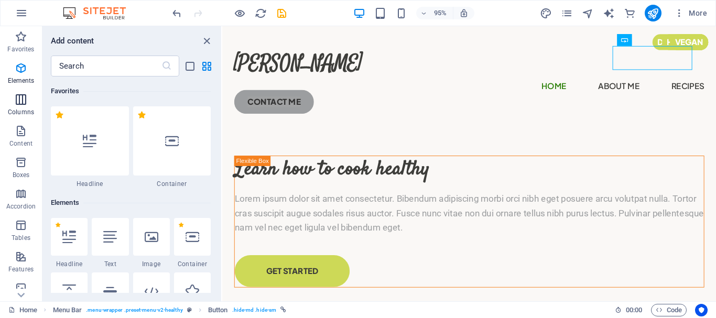
click at [27, 103] on icon "button" at bounding box center [21, 99] width 13 height 13
click at [25, 131] on icon "button" at bounding box center [21, 131] width 13 height 13
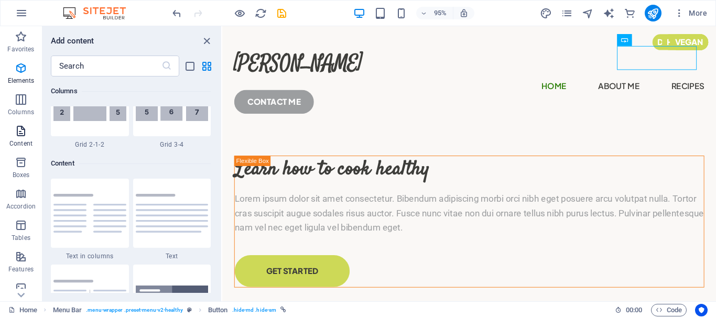
scroll to position [1835, 0]
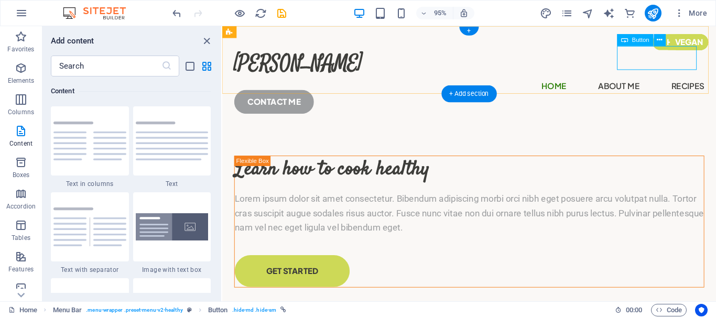
click at [661, 93] on div "CONTACT ME" at bounding box center [482, 105] width 495 height 25
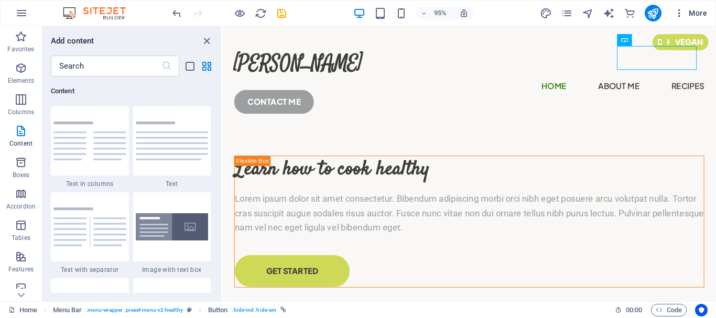
click at [678, 12] on icon "button" at bounding box center [679, 13] width 10 height 10
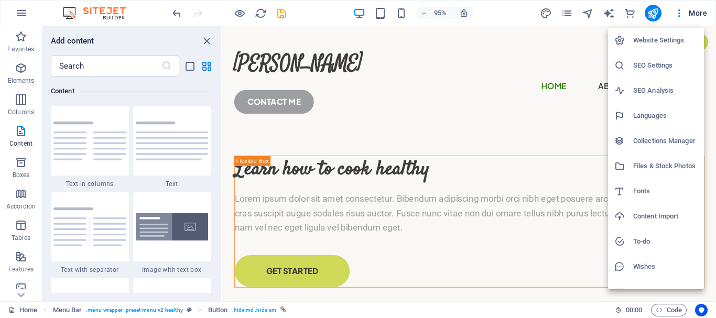
click at [700, 12] on div at bounding box center [358, 159] width 716 height 318
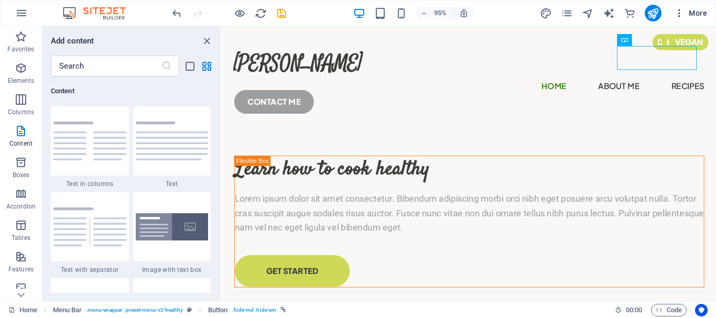
click at [696, 10] on span "More" at bounding box center [690, 13] width 33 height 10
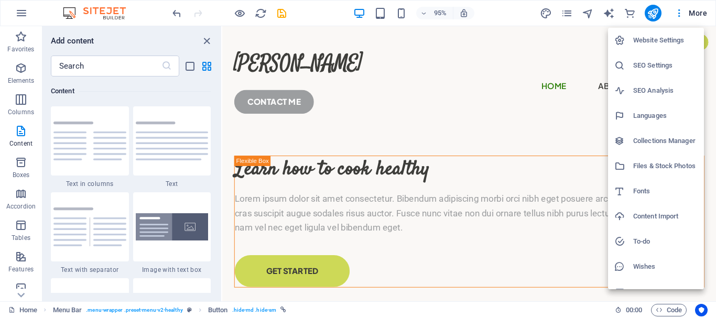
click at [658, 41] on h6 "Website Settings" at bounding box center [665, 40] width 64 height 13
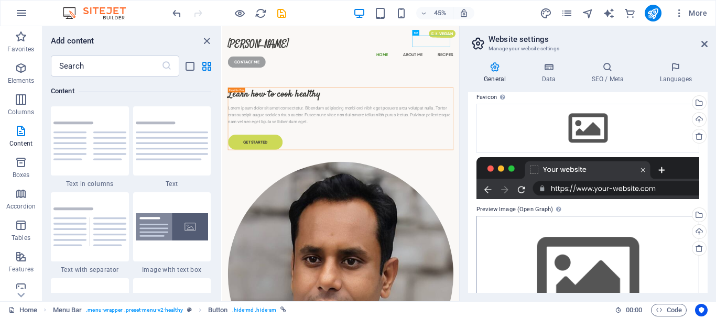
scroll to position [157, 0]
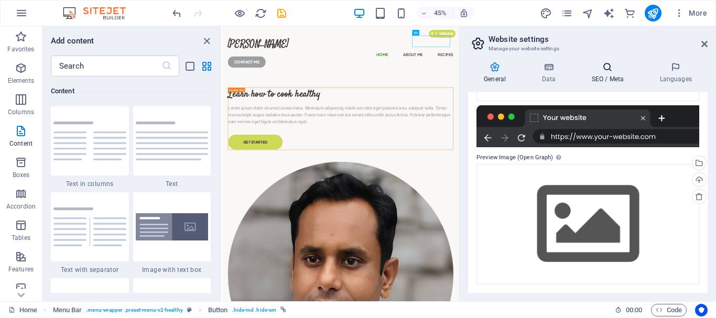
click at [614, 79] on h4 "SEO / Meta" at bounding box center [610, 73] width 68 height 22
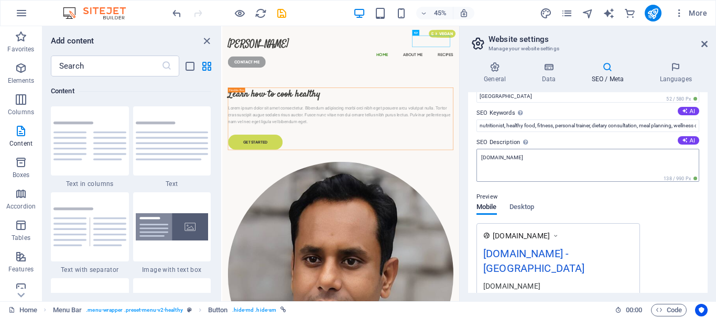
scroll to position [105, 0]
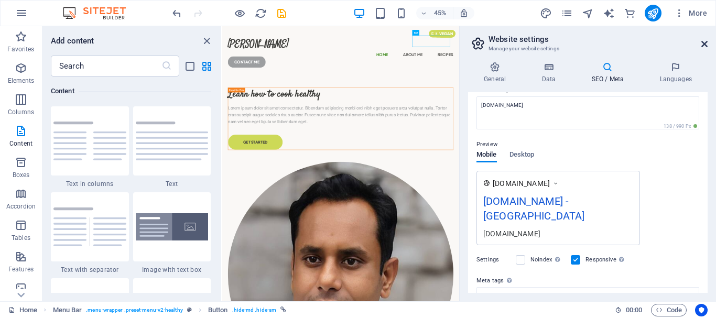
click at [703, 43] on icon at bounding box center [705, 44] width 6 height 8
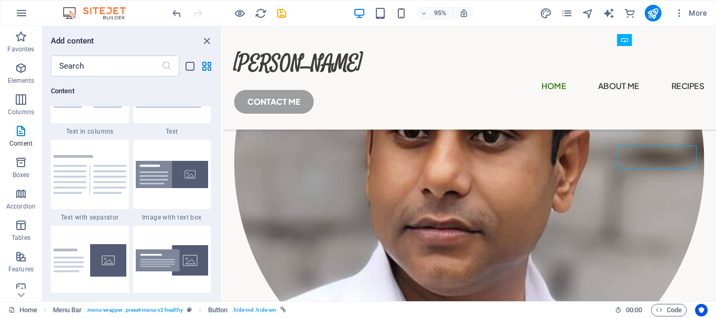
scroll to position [2044, 0]
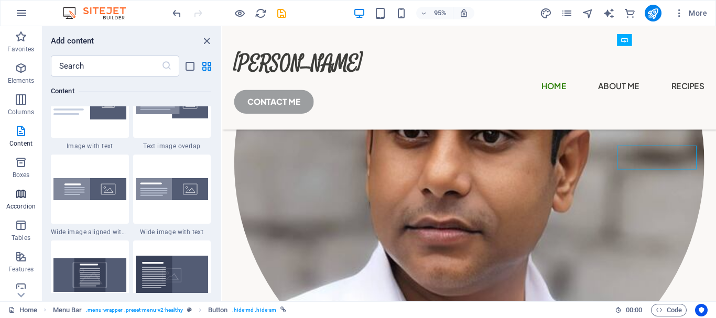
click at [20, 202] on span "Accordion" at bounding box center [21, 200] width 42 height 25
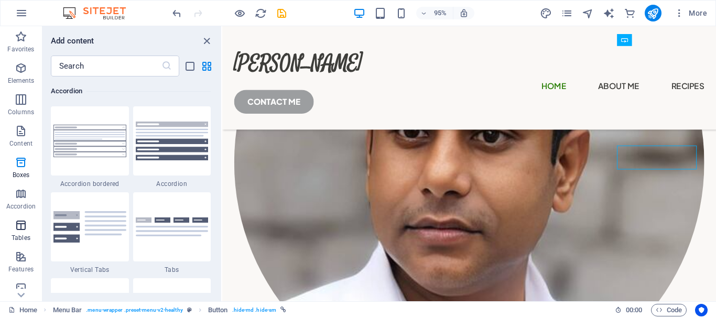
click at [20, 232] on span "Tables" at bounding box center [21, 231] width 42 height 25
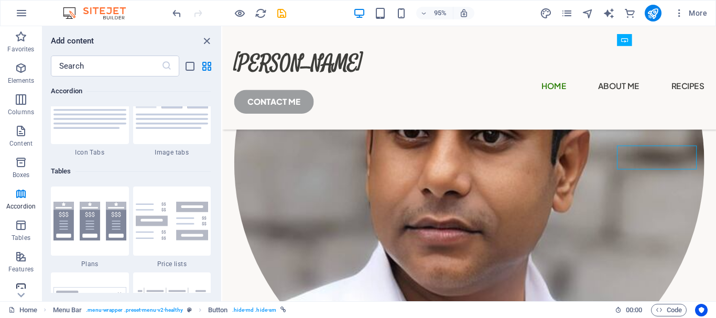
scroll to position [3631, 0]
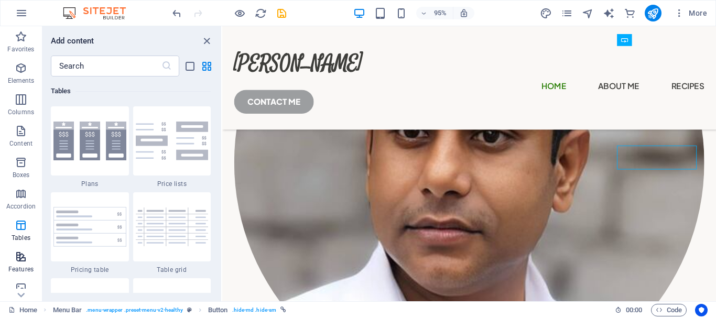
click at [29, 269] on p "Features" at bounding box center [20, 269] width 25 height 8
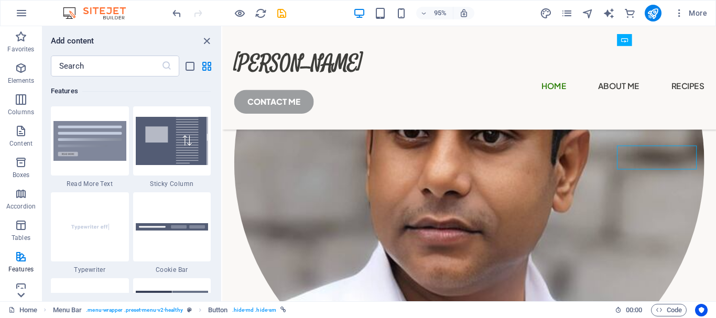
scroll to position [4087, 0]
click at [25, 291] on icon at bounding box center [21, 295] width 15 height 15
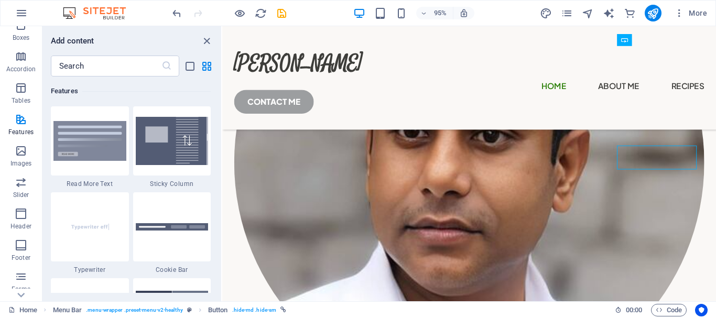
scroll to position [228, 0]
click at [26, 278] on icon "button" at bounding box center [21, 280] width 13 height 13
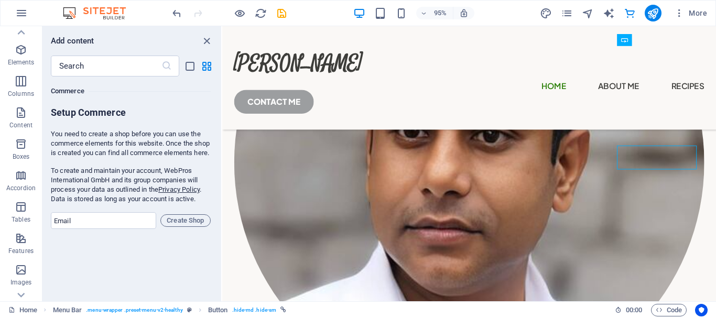
scroll to position [0, 0]
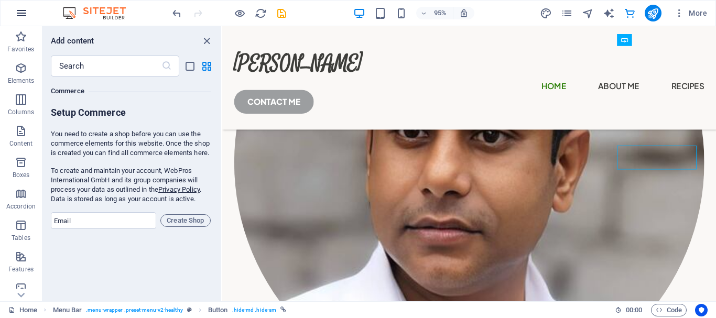
click at [21, 7] on icon "button" at bounding box center [21, 13] width 13 height 13
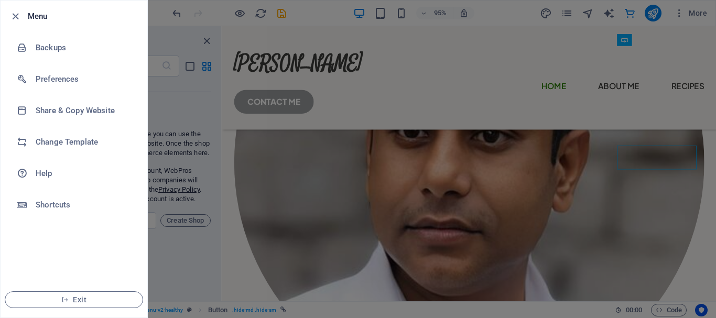
click at [210, 59] on div at bounding box center [358, 159] width 716 height 318
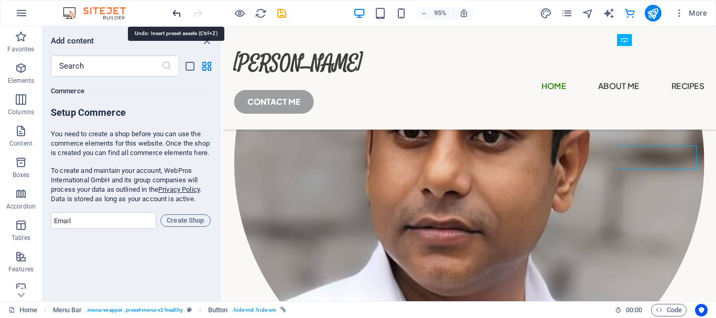
click at [176, 15] on icon "undo" at bounding box center [177, 13] width 12 height 12
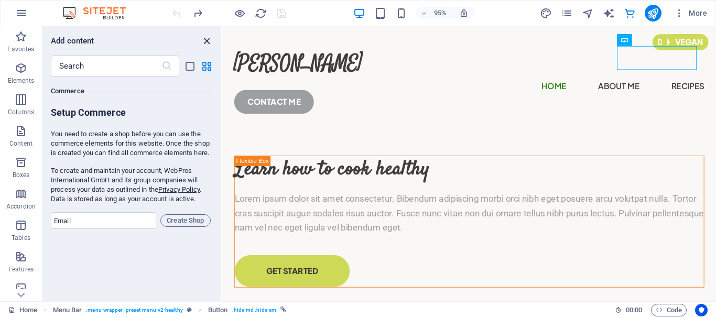
click at [204, 42] on icon "close panel" at bounding box center [207, 41] width 12 height 12
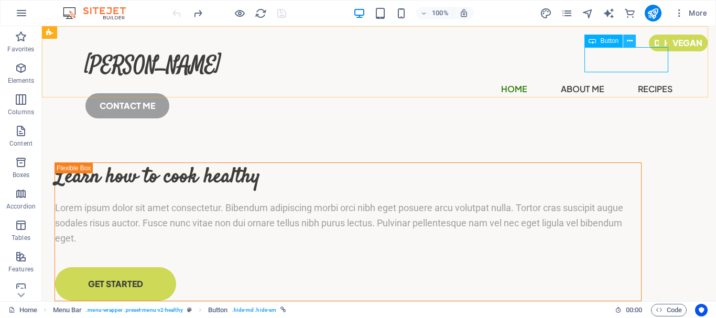
click at [628, 38] on icon at bounding box center [630, 41] width 6 height 11
click at [564, 9] on icon "pages" at bounding box center [567, 13] width 12 height 12
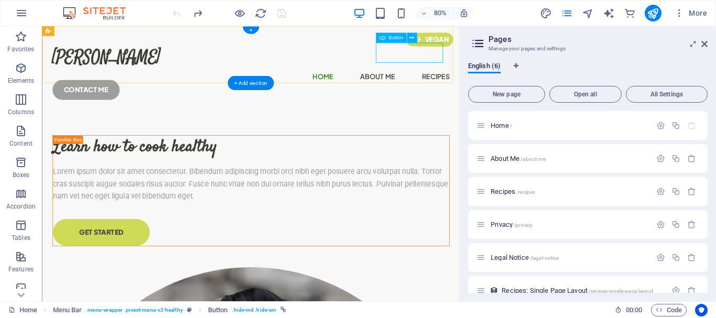
click at [495, 93] on div "CONTACT ME" at bounding box center [303, 105] width 497 height 25
click at [502, 157] on span "About Me /about-me" at bounding box center [518, 159] width 55 height 8
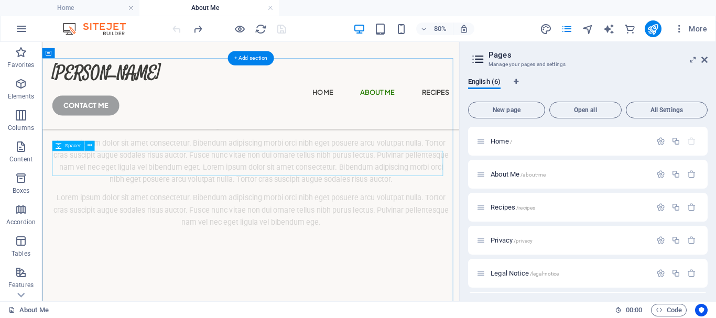
scroll to position [1520, 0]
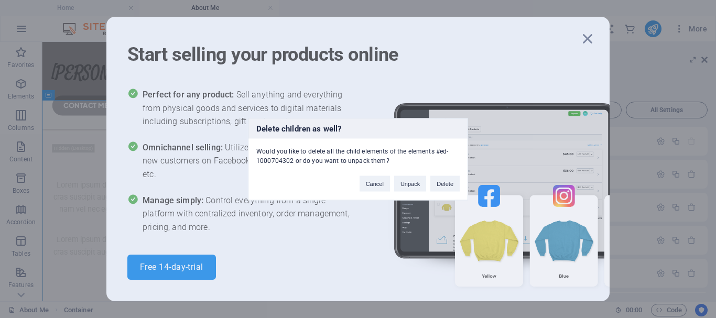
click at [588, 34] on div "Delete children as well? Would you like to delete all the child elements of the…" at bounding box center [358, 159] width 716 height 318
click at [444, 176] on button "Delete" at bounding box center [444, 184] width 29 height 16
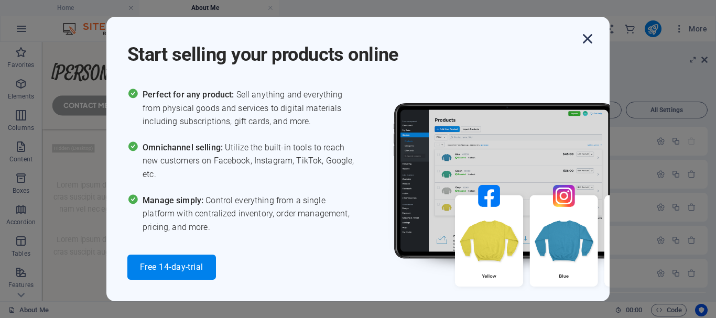
click at [586, 36] on icon "button" at bounding box center [587, 38] width 19 height 19
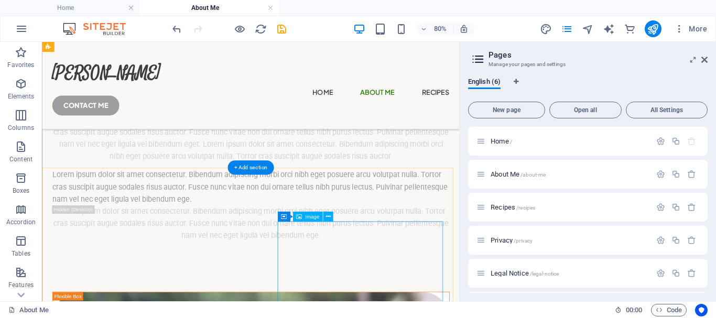
scroll to position [262, 0]
